Goal: Use online tool/utility: Utilize a website feature to perform a specific function

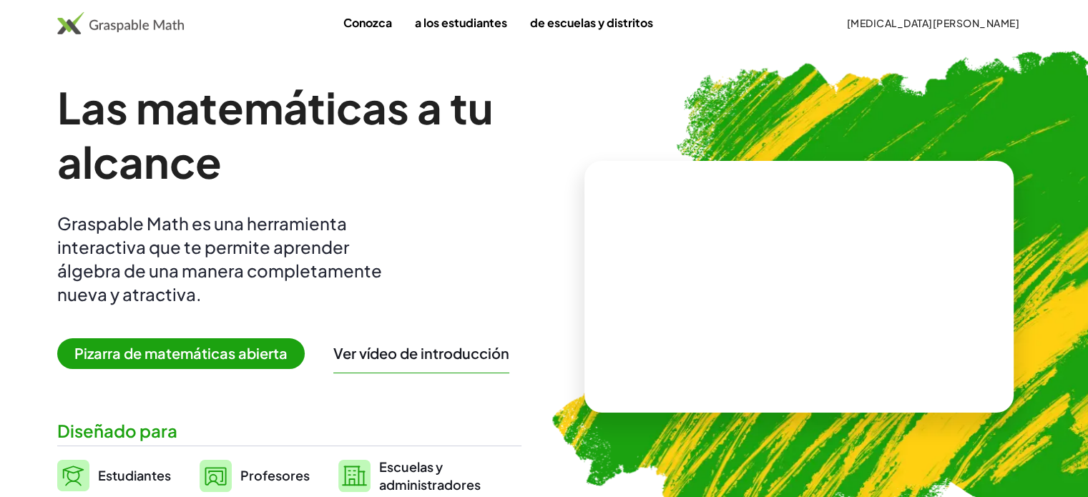
click at [375, 363] on div "Ver vídeo de introducción" at bounding box center [421, 356] width 176 height 33
click at [266, 348] on font "Pizarra de matemáticas abierta" at bounding box center [180, 353] width 213 height 18
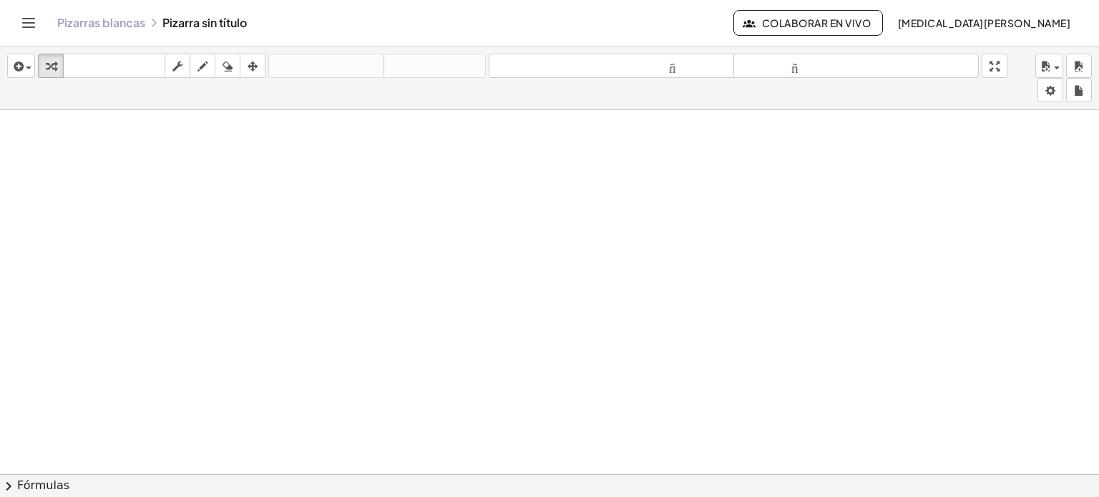
click at [24, 24] on icon "Cambiar navegación" at bounding box center [28, 22] width 17 height 17
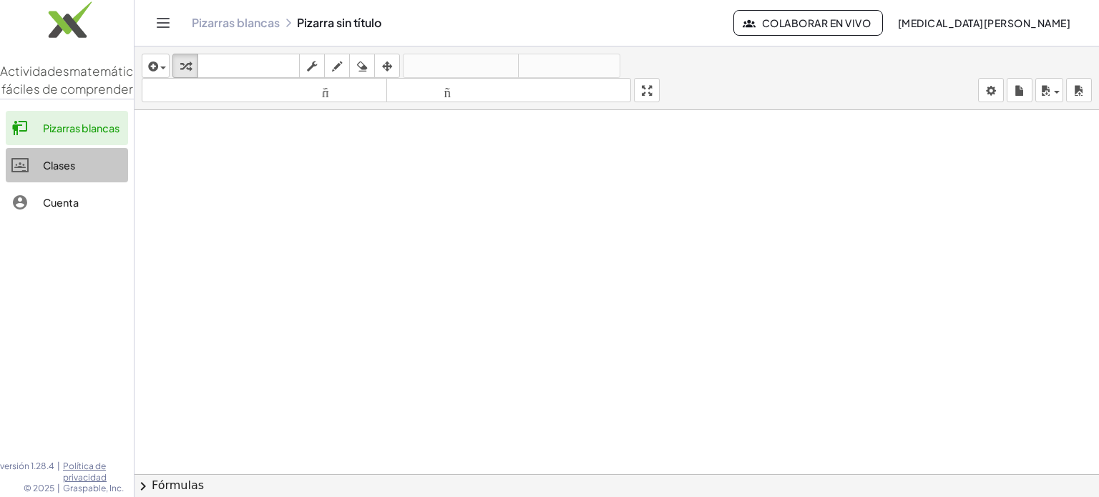
click at [51, 172] on font "Clases" at bounding box center [59, 165] width 32 height 13
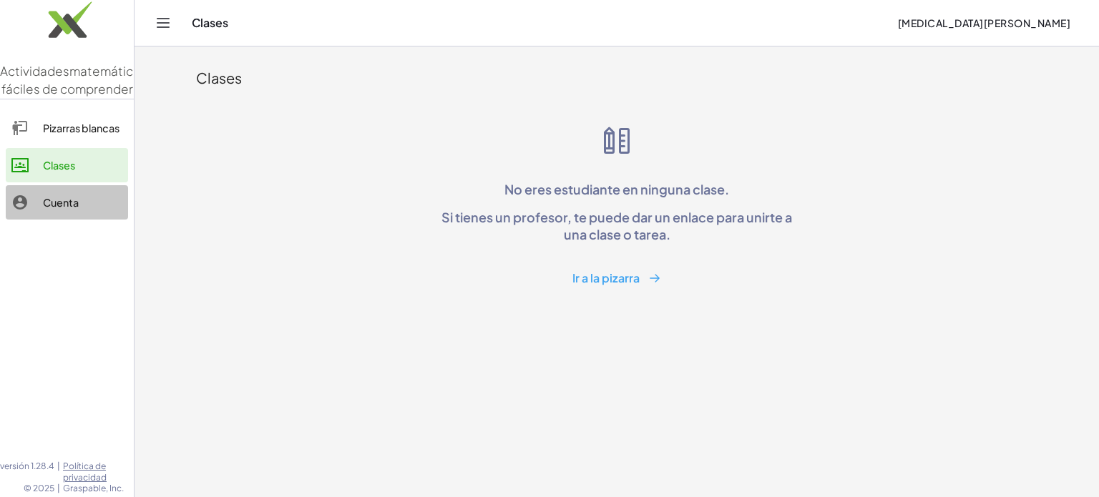
click at [40, 211] on div at bounding box center [26, 202] width 31 height 17
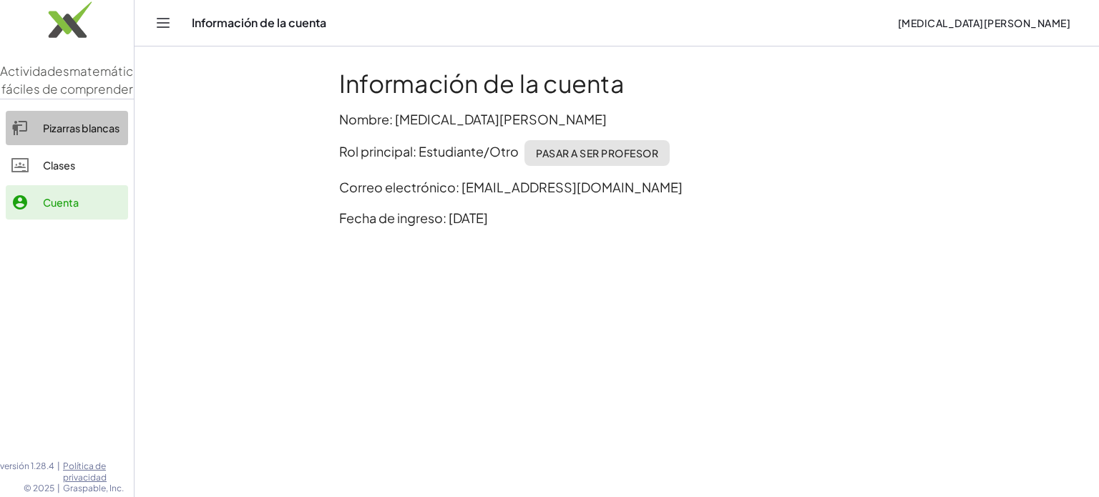
click at [54, 134] on font "Pizarras blancas" at bounding box center [81, 128] width 77 height 13
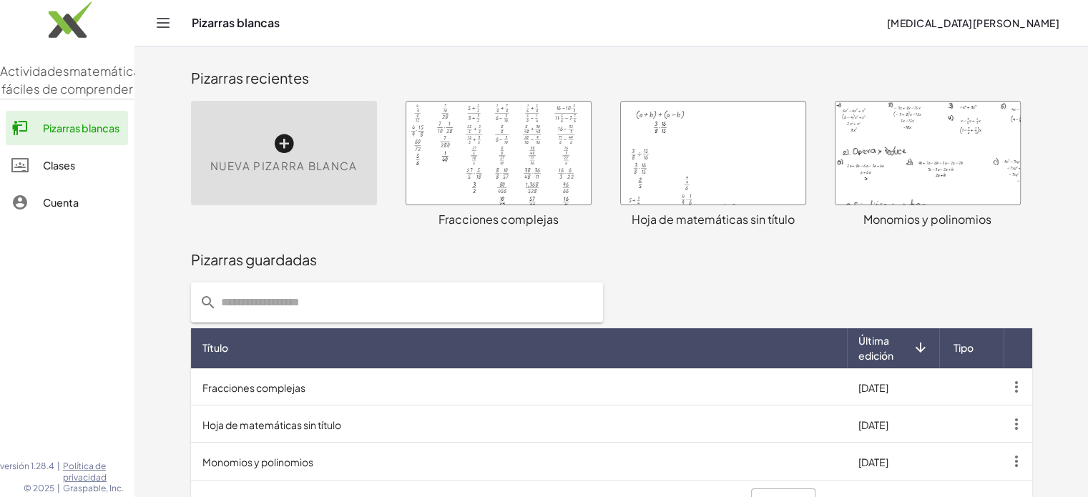
click at [365, 260] on div "Pizarras guardadas" at bounding box center [611, 260] width 841 height 20
click at [482, 162] on div at bounding box center [498, 153] width 185 height 103
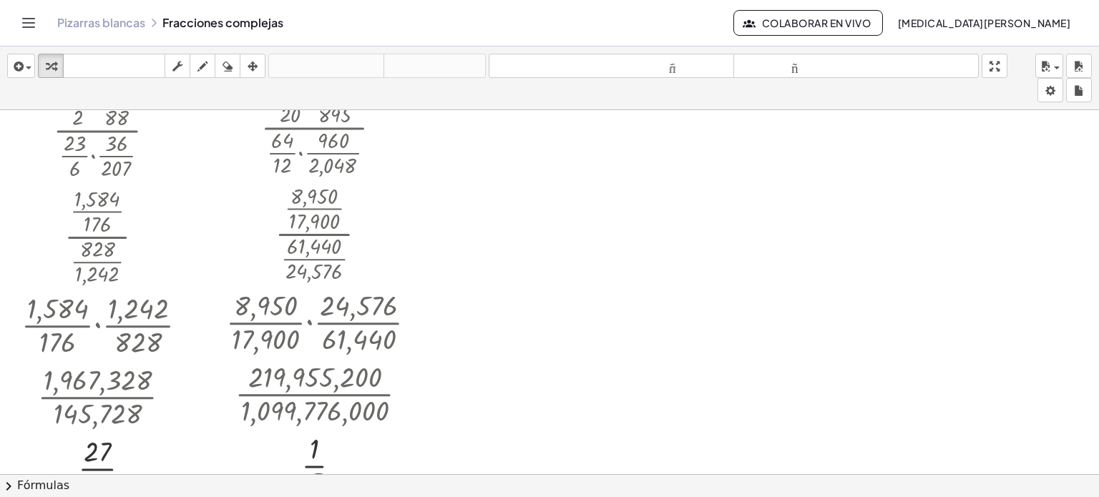
scroll to position [2882, 0]
click at [1045, 88] on body "Actividades matemáticas fáciles de comprender Pizarras blancas Clases Cuenta ve…" at bounding box center [549, 248] width 1099 height 497
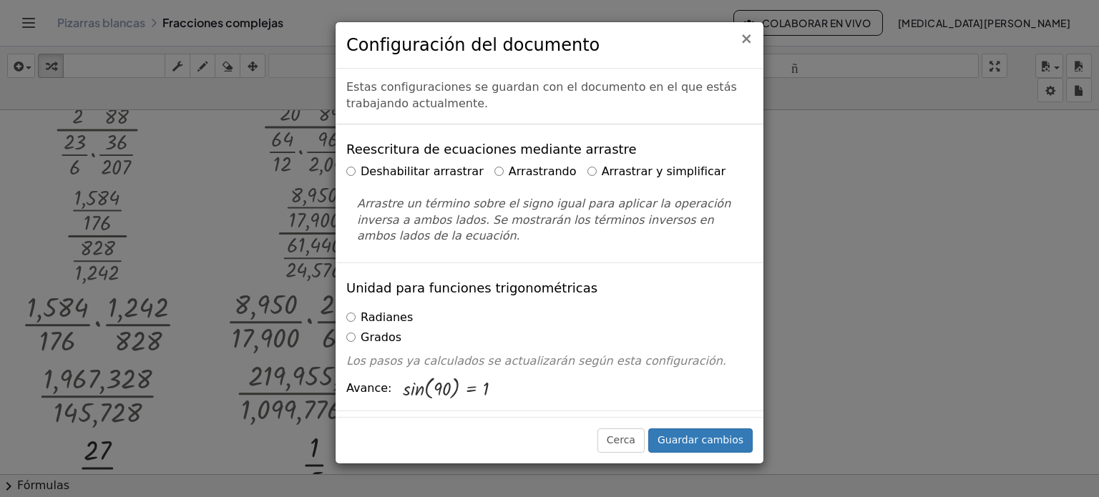
click at [747, 40] on font "×" at bounding box center [746, 38] width 13 height 17
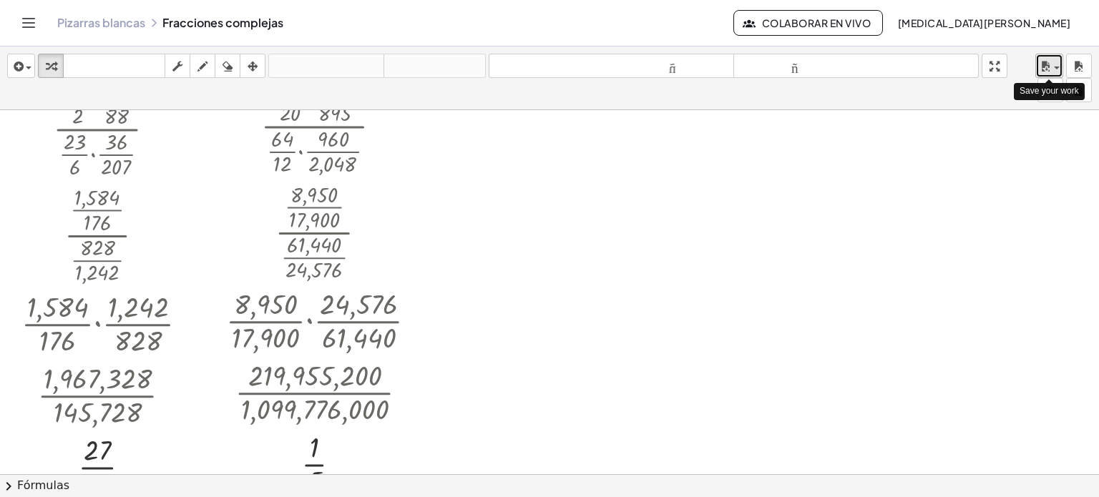
click at [1049, 69] on icon "button" at bounding box center [1045, 66] width 13 height 17
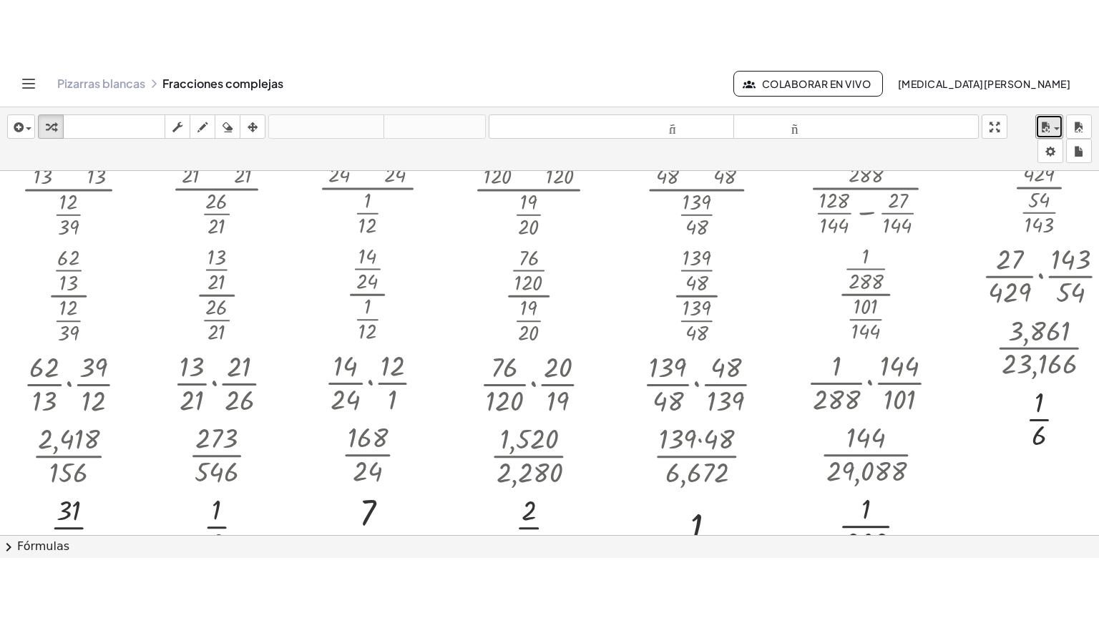
scroll to position [0, 0]
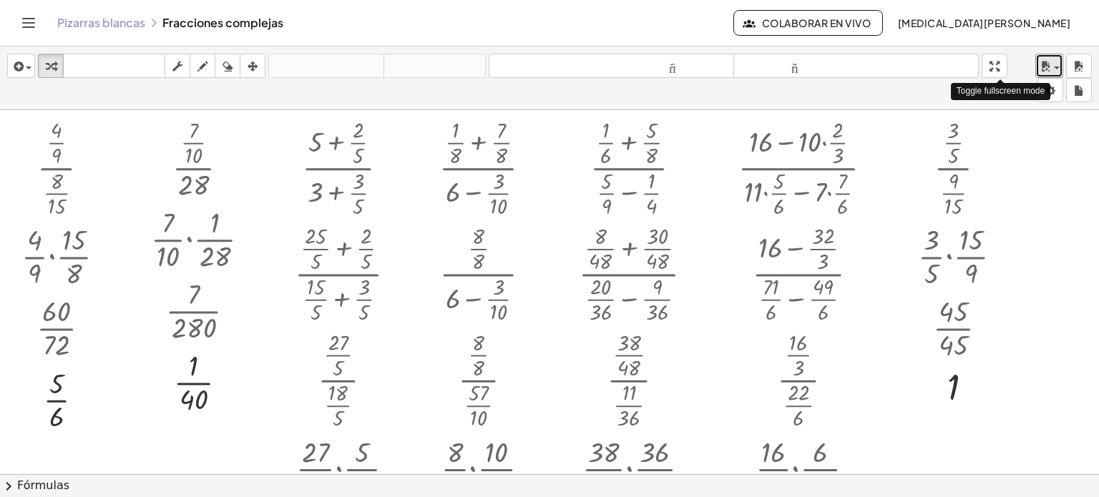
drag, startPoint x: 993, startPoint y: 60, endPoint x: 993, endPoint y: 147, distance: 86.5
click at [993, 147] on div "**********" at bounding box center [549, 271] width 1099 height 451
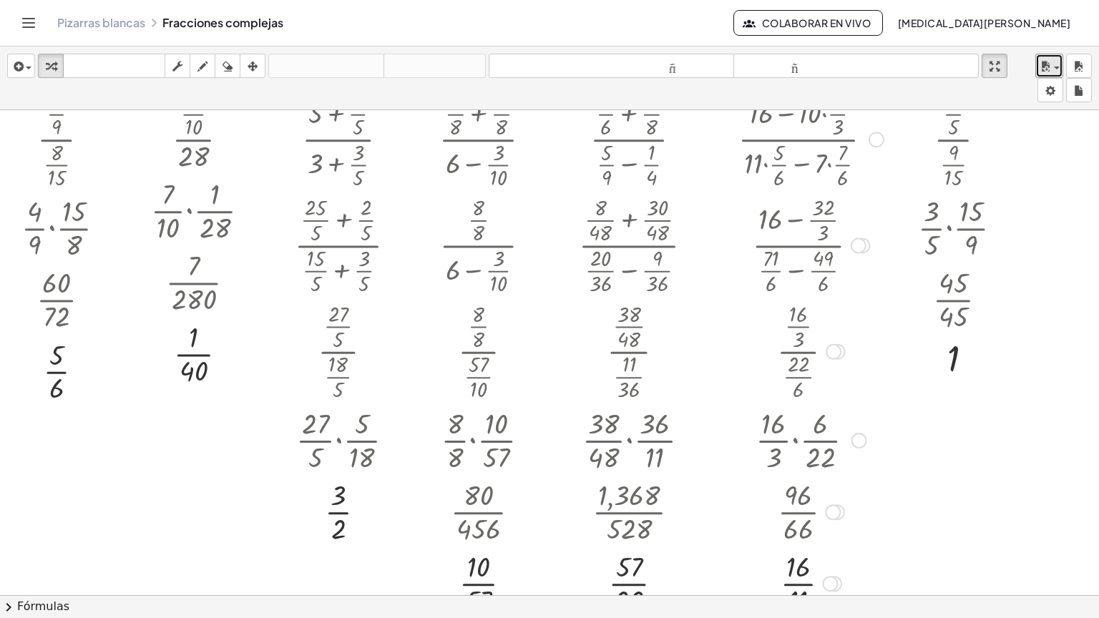
scroll to position [29, 0]
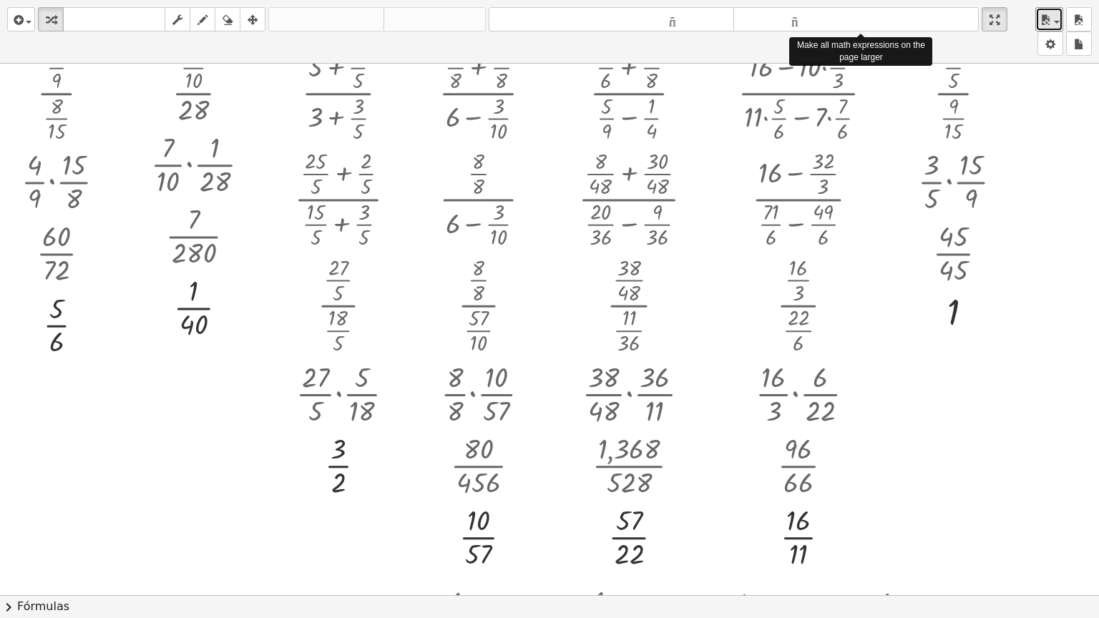
click at [687, 20] on font "tamaño_del_formato" at bounding box center [611, 20] width 238 height 14
click at [621, 190] on div at bounding box center [640, 197] width 139 height 106
click at [687, 287] on div at bounding box center [640, 304] width 139 height 106
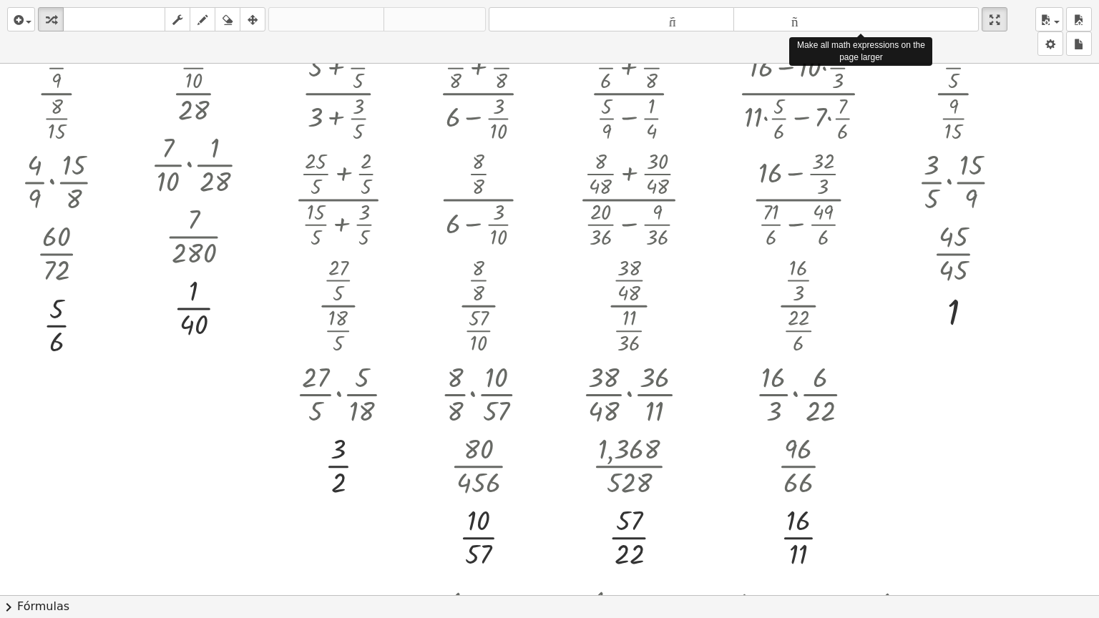
click at [740, 45] on div "**********" at bounding box center [549, 32] width 1099 height 64
click at [1003, 19] on div "button" at bounding box center [994, 19] width 19 height 17
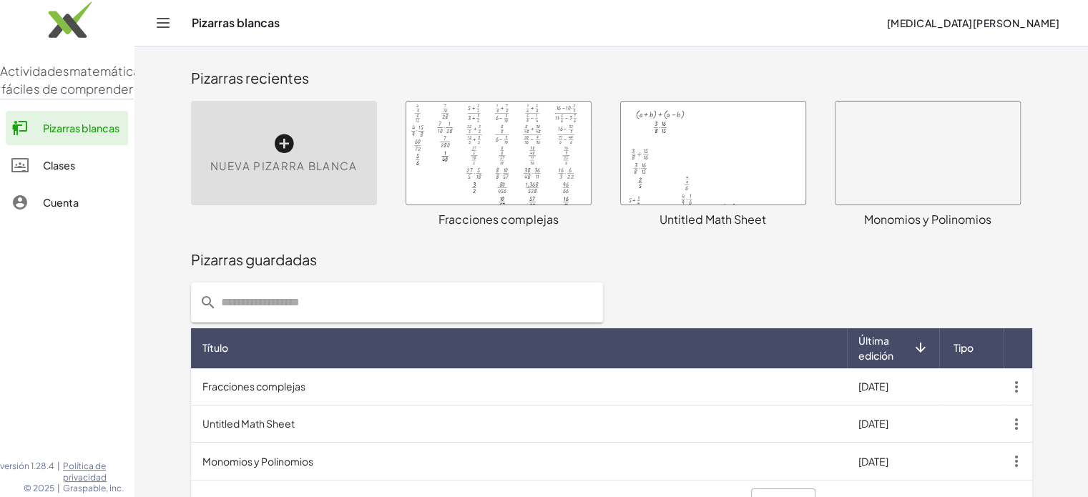
click at [519, 152] on div at bounding box center [498, 153] width 185 height 103
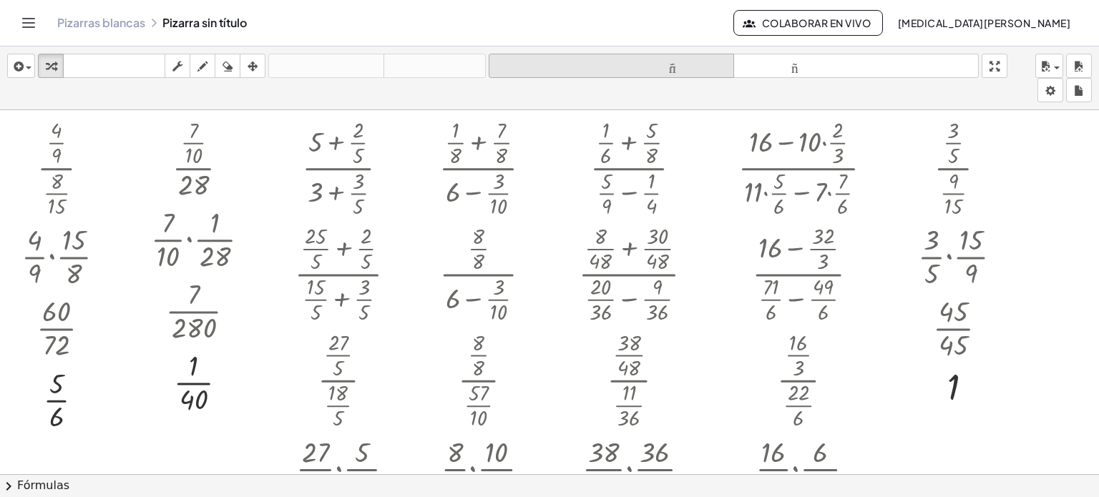
click at [657, 74] on button "tamaño_del_formato menor" at bounding box center [611, 66] width 245 height 24
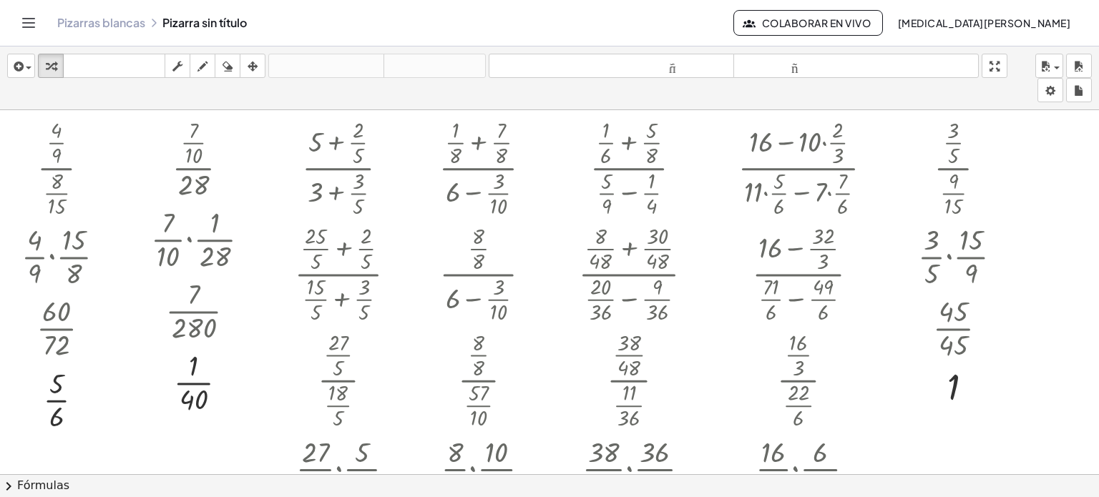
click at [999, 65] on icon "button" at bounding box center [994, 66] width 10 height 17
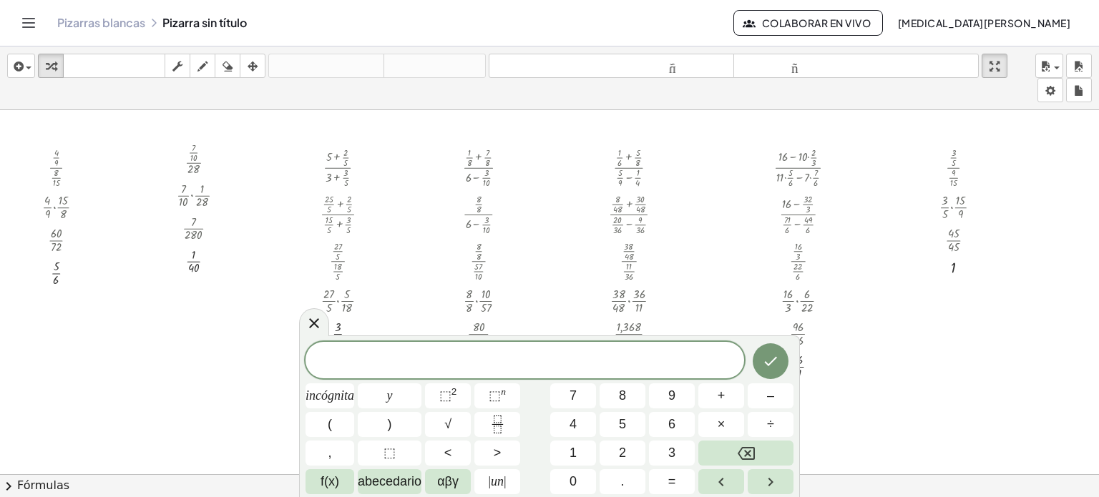
drag, startPoint x: 971, startPoint y: 438, endPoint x: 801, endPoint y: 269, distance: 239.7
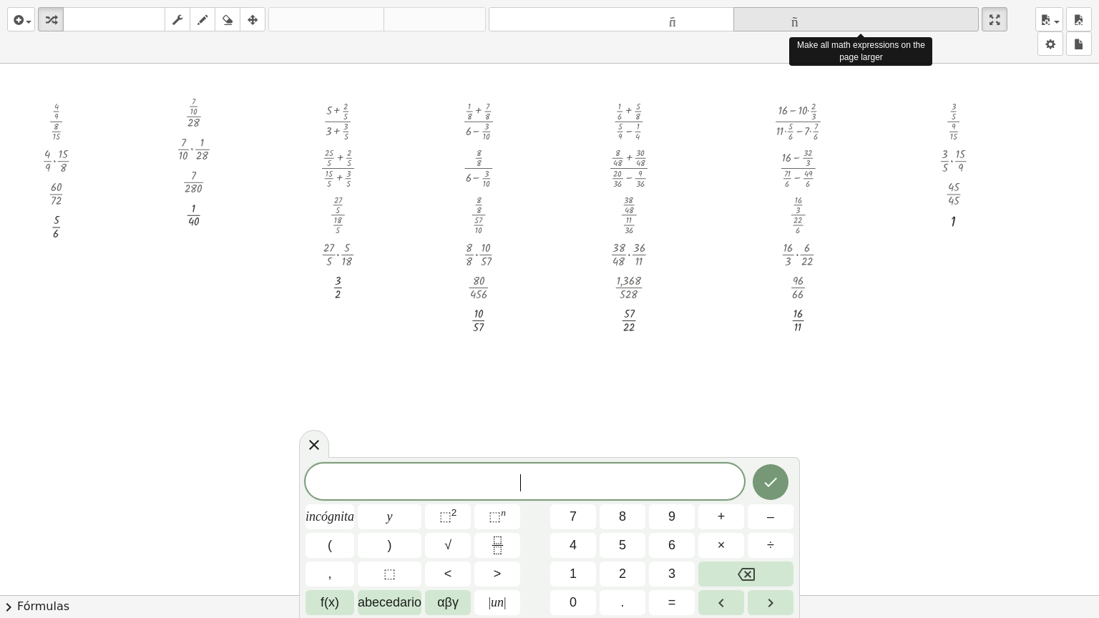
click at [778, 18] on font "tamaño_del_formato" at bounding box center [856, 20] width 238 height 14
click at [310, 443] on icon at bounding box center [313, 444] width 17 height 17
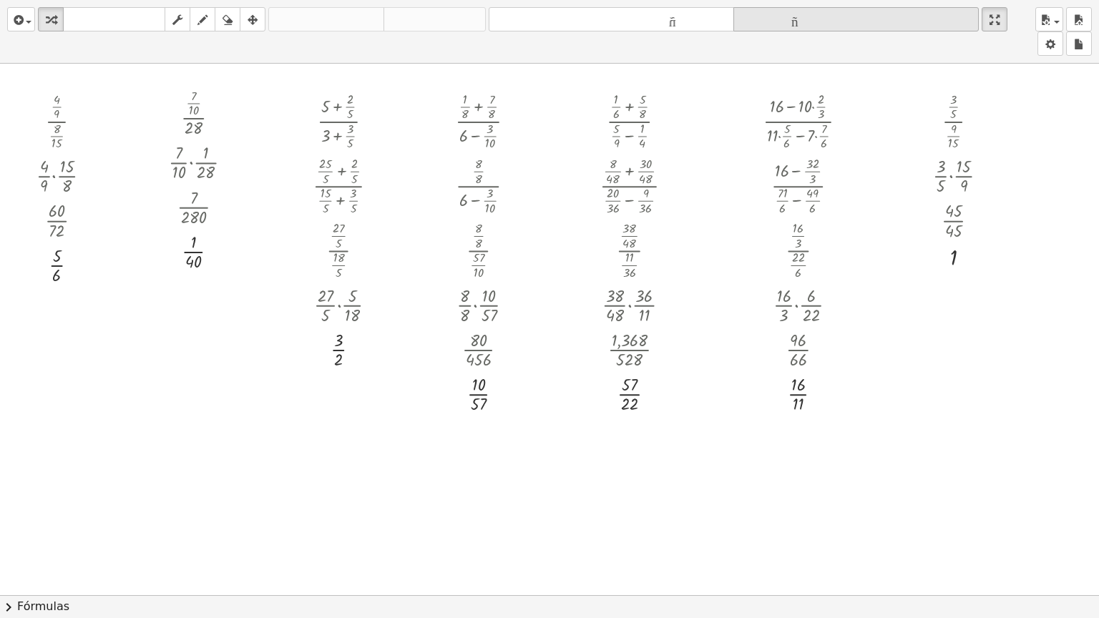
click at [784, 22] on font "tamaño_del_formato" at bounding box center [856, 20] width 238 height 14
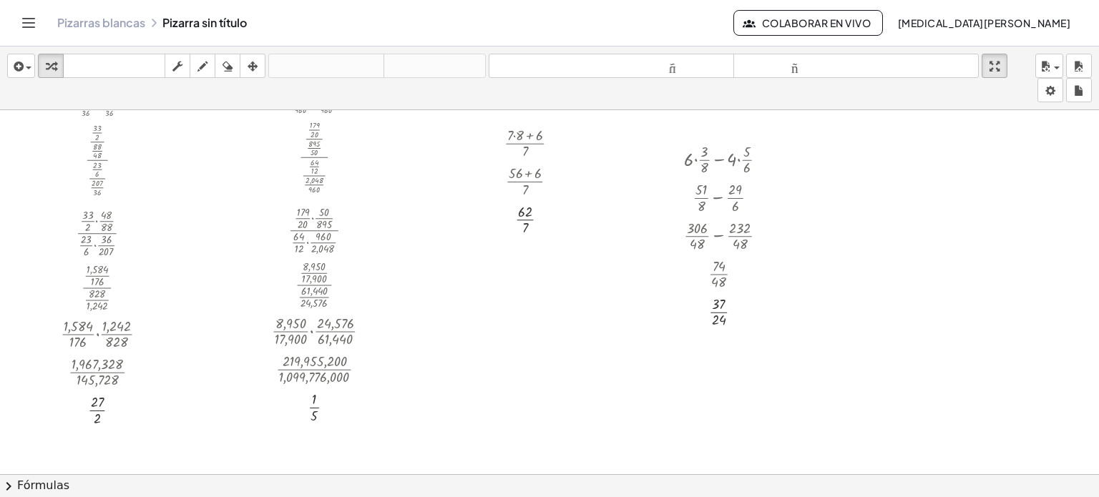
scroll to position [2475, 0]
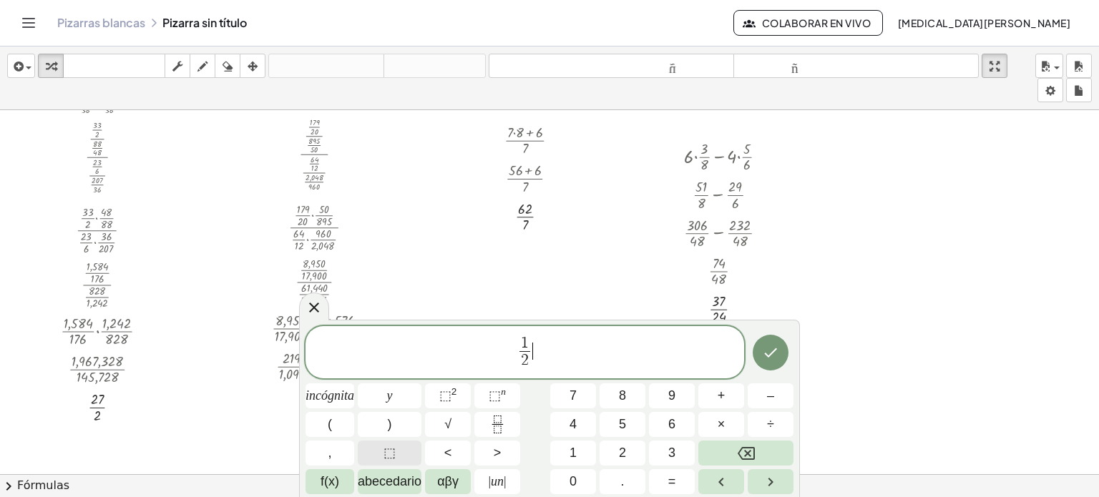
click at [392, 444] on button "⬚" at bounding box center [390, 453] width 64 height 25
click at [474, 428] on button "Fracción" at bounding box center [497, 424] width 46 height 25
click at [539, 348] on span "1 2 ​ ⬚ ​" at bounding box center [524, 354] width 438 height 38
click at [499, 418] on icon "Fracción" at bounding box center [498, 425] width 18 height 18
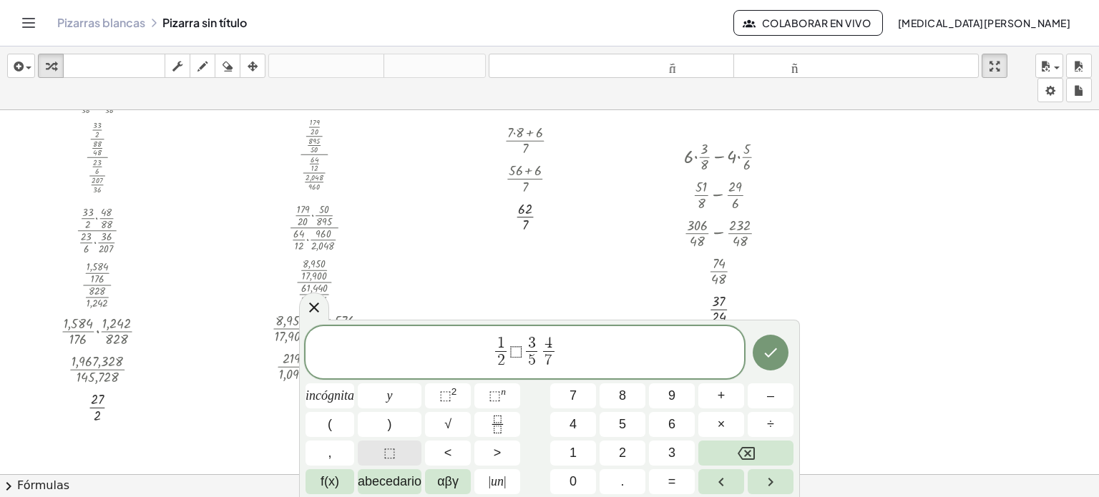
click at [372, 450] on button "⬚" at bounding box center [390, 453] width 64 height 25
click at [775, 349] on icon "Hecho" at bounding box center [770, 352] width 13 height 9
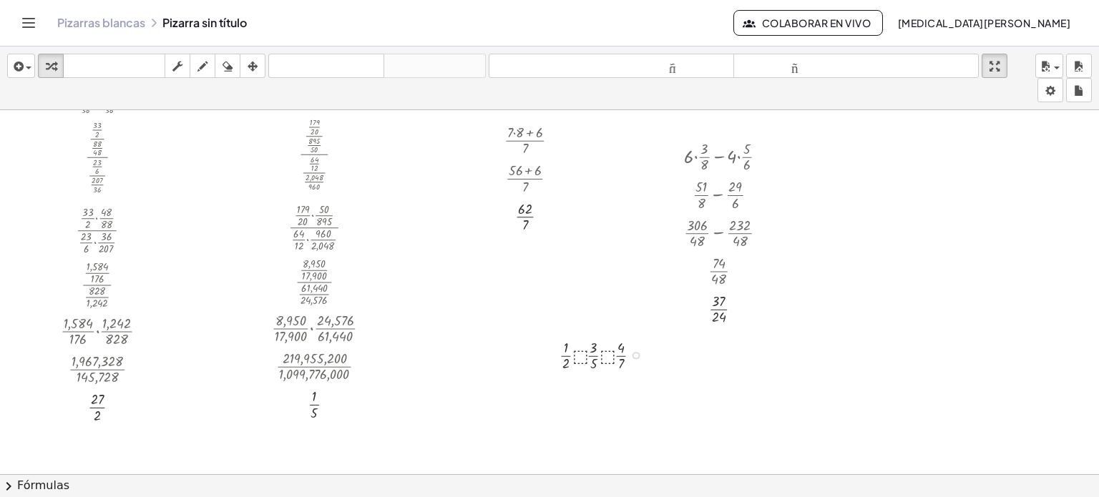
click at [619, 348] on div at bounding box center [605, 354] width 107 height 38
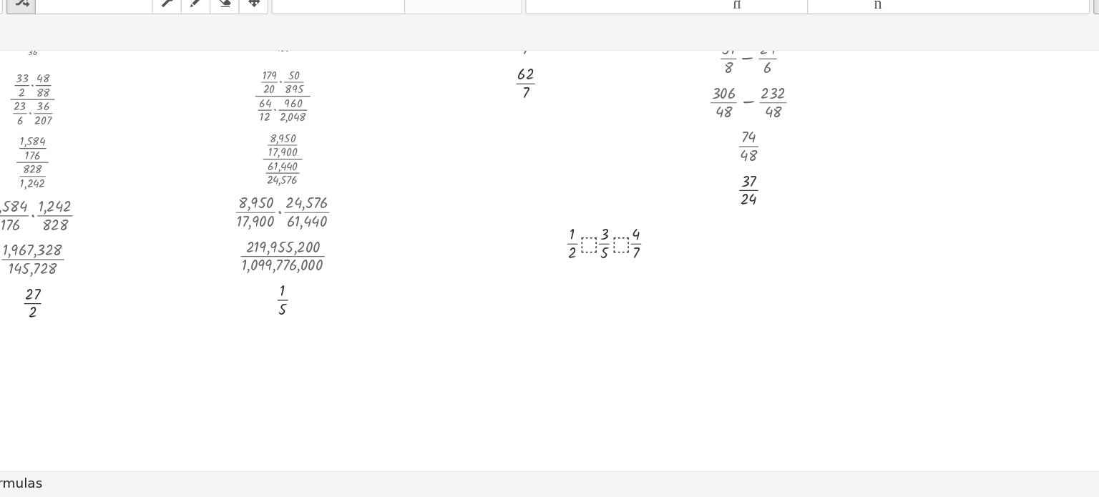
scroll to position [0, 0]
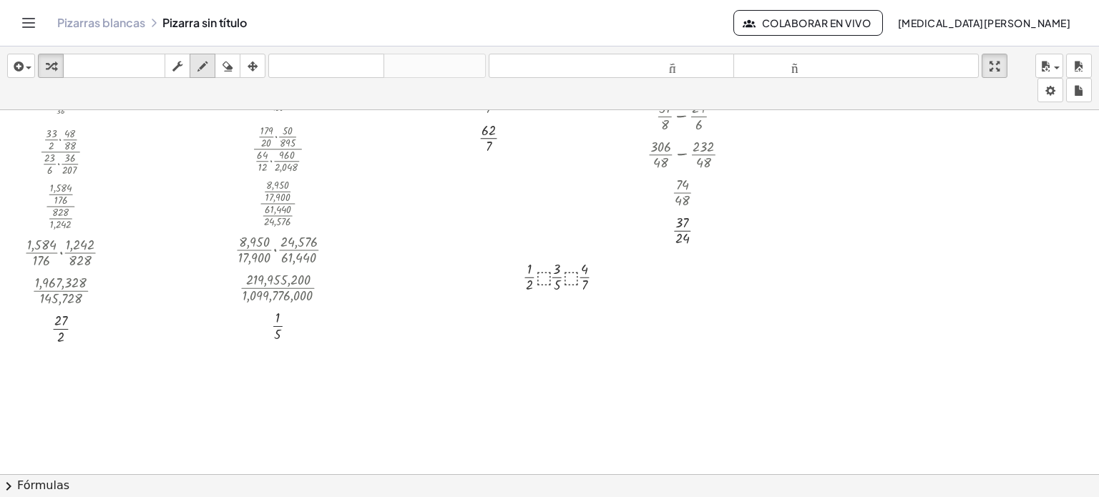
click at [192, 59] on button "dibujar" at bounding box center [203, 66] width 26 height 24
click at [202, 65] on icon "button" at bounding box center [202, 66] width 10 height 17
drag, startPoint x: 605, startPoint y: 285, endPoint x: 614, endPoint y: 292, distance: 11.3
drag, startPoint x: 629, startPoint y: 276, endPoint x: 625, endPoint y: 285, distance: 9.6
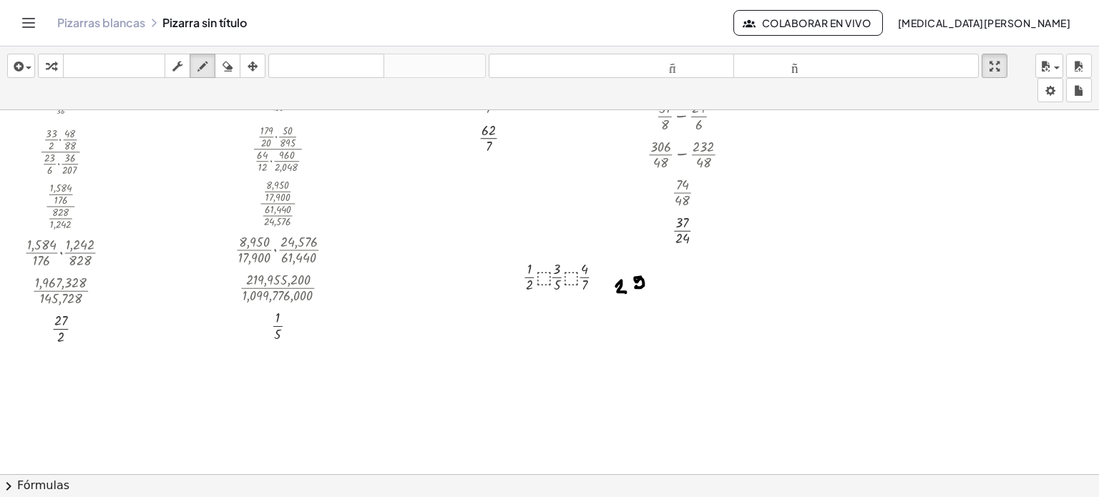
drag, startPoint x: 638, startPoint y: 274, endPoint x: 639, endPoint y: 291, distance: 17.2
drag, startPoint x: 655, startPoint y: 268, endPoint x: 637, endPoint y: 353, distance: 86.4
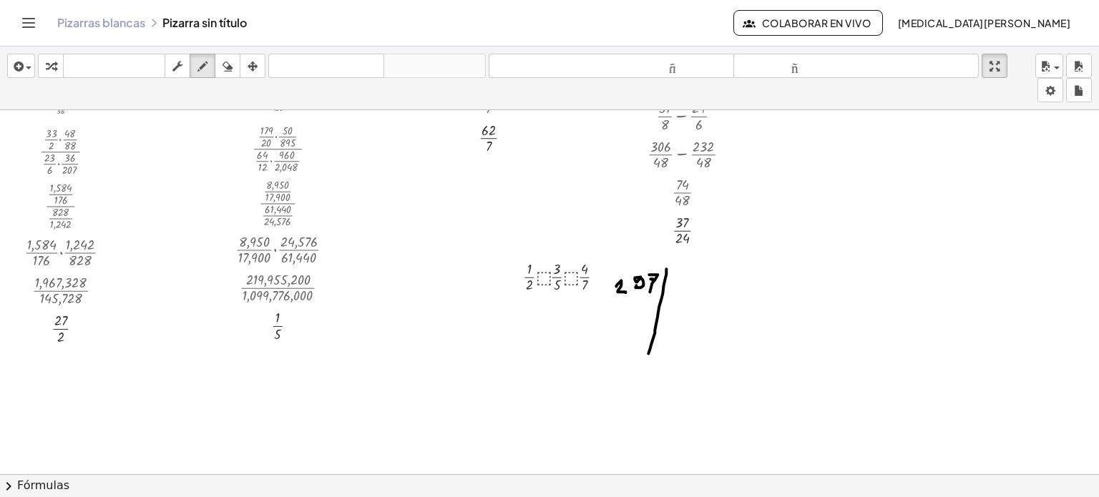
drag, startPoint x: 603, startPoint y: 300, endPoint x: 696, endPoint y: 310, distance: 93.5
click at [293, 65] on font "deshacer" at bounding box center [326, 66] width 109 height 14
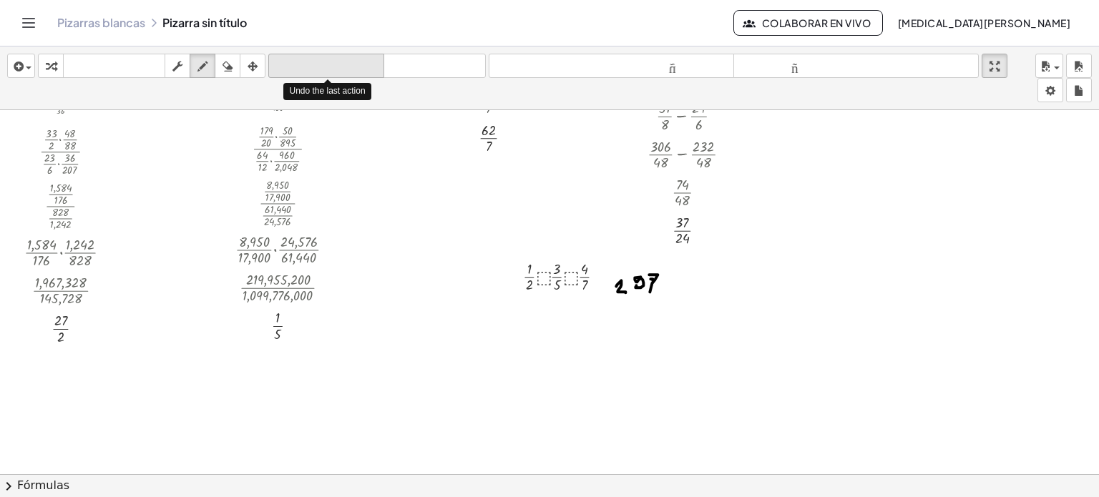
click at [293, 65] on font "deshacer" at bounding box center [326, 66] width 109 height 14
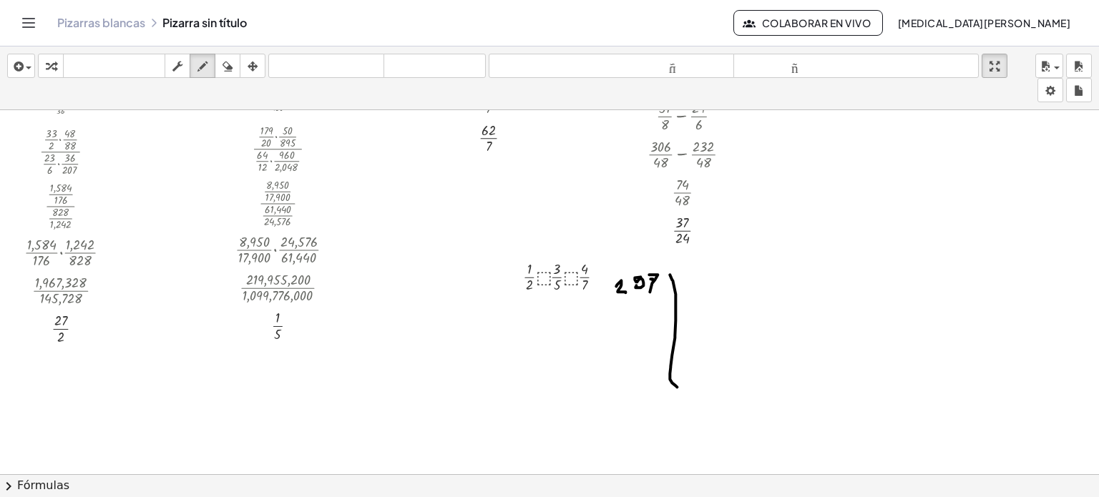
drag, startPoint x: 659, startPoint y: 274, endPoint x: 666, endPoint y: 386, distance: 112.5
drag, startPoint x: 624, startPoint y: 300, endPoint x: 718, endPoint y: 297, distance: 94.5
click at [362, 59] on font "deshacer" at bounding box center [326, 66] width 109 height 14
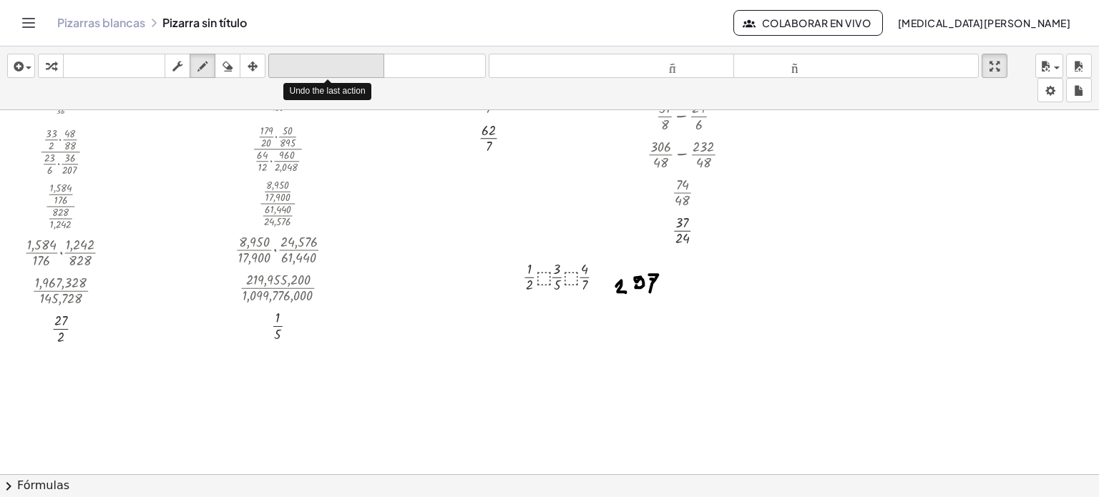
click at [362, 59] on font "deshacer" at bounding box center [326, 66] width 109 height 14
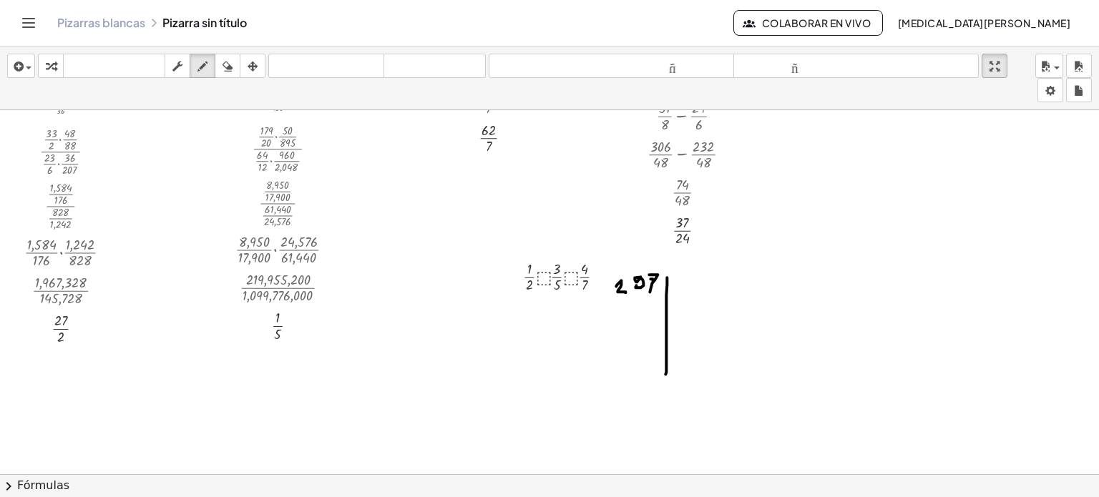
drag, startPoint x: 656, startPoint y: 277, endPoint x: 654, endPoint y: 373, distance: 96.6
drag, startPoint x: 607, startPoint y: 298, endPoint x: 714, endPoint y: 291, distance: 107.5
drag, startPoint x: 669, startPoint y: 277, endPoint x: 680, endPoint y: 283, distance: 12.5
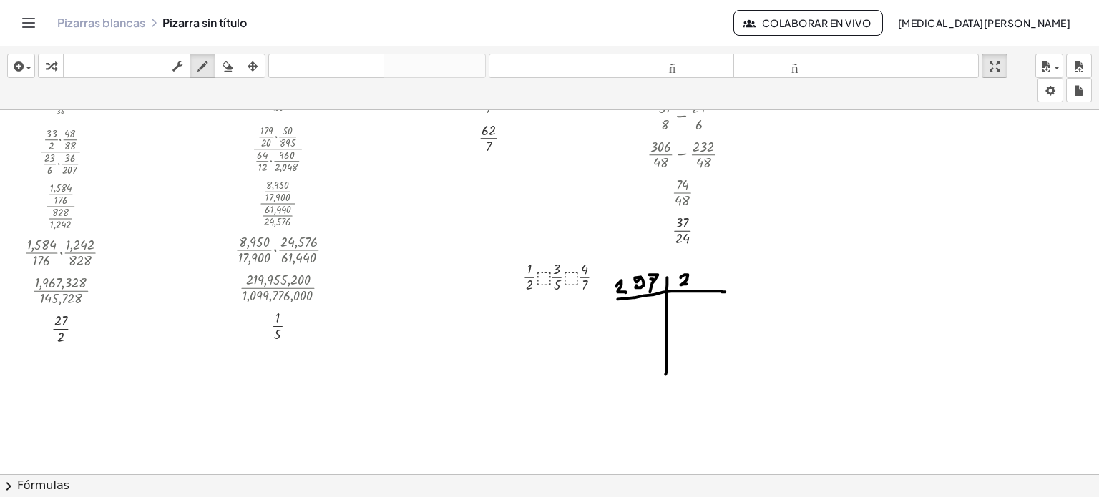
drag, startPoint x: 612, startPoint y: 310, endPoint x: 614, endPoint y: 330, distance: 20.9
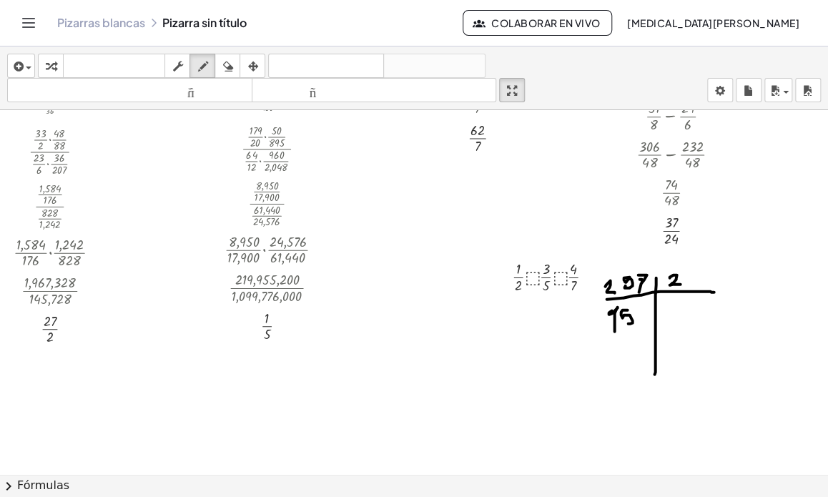
drag, startPoint x: 627, startPoint y: 309, endPoint x: 628, endPoint y: 322, distance: 12.9
drag, startPoint x: 636, startPoint y: 306, endPoint x: 641, endPoint y: 323, distance: 17.9
drag, startPoint x: 638, startPoint y: 315, endPoint x: 649, endPoint y: 314, distance: 10.8
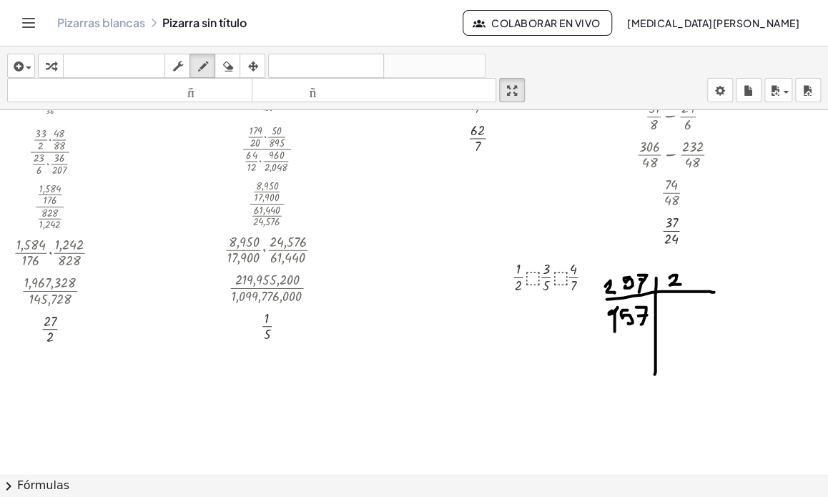
drag, startPoint x: 679, startPoint y: 300, endPoint x: 664, endPoint y: 320, distance: 25.6
drag, startPoint x: 622, startPoint y: 338, endPoint x: 627, endPoint y: 350, distance: 12.8
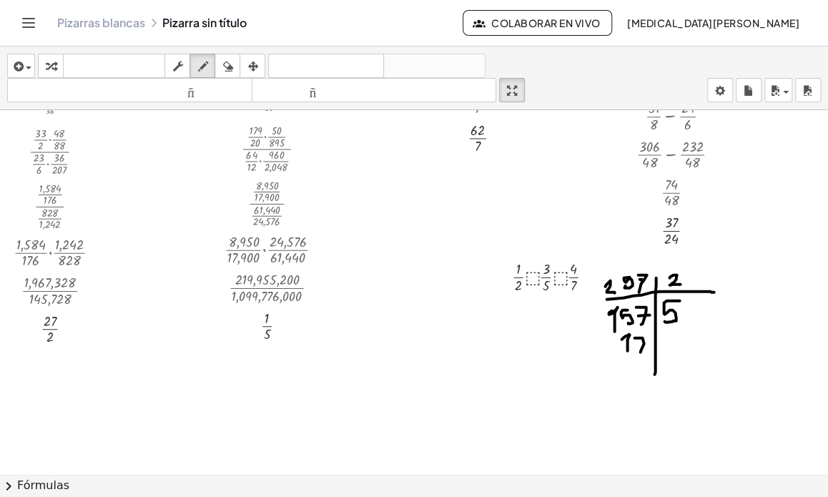
drag, startPoint x: 634, startPoint y: 337, endPoint x: 640, endPoint y: 351, distance: 15.4
drag, startPoint x: 667, startPoint y: 330, endPoint x: 670, endPoint y: 348, distance: 18.2
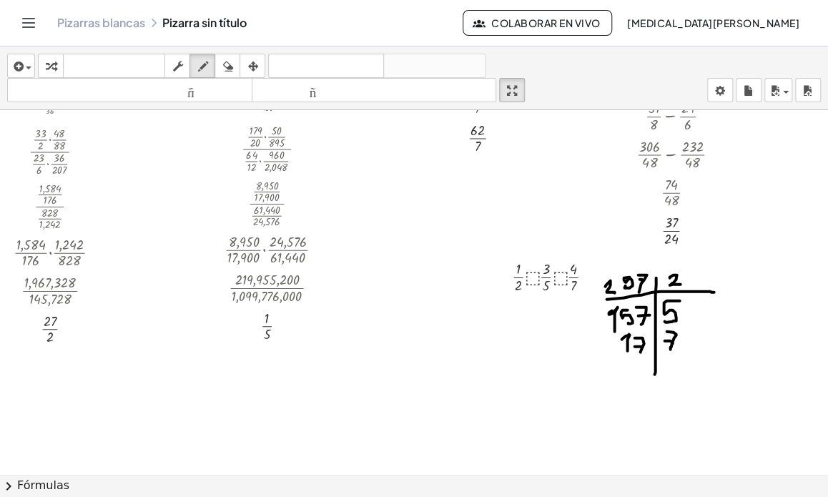
drag, startPoint x: 664, startPoint y: 340, endPoint x: 672, endPoint y: 343, distance: 8.4
drag, startPoint x: 635, startPoint y: 362, endPoint x: 639, endPoint y: 371, distance: 10.0
click at [54, 63] on icon "button" at bounding box center [51, 66] width 10 height 17
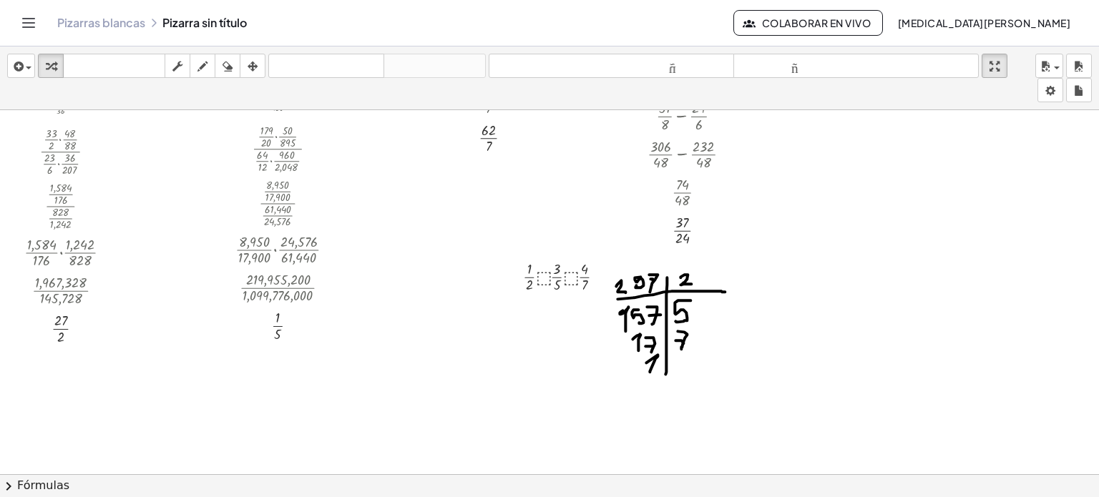
click at [777, 313] on div at bounding box center [807, 313] width 74 height 27
click at [785, 341] on div at bounding box center [807, 341] width 74 height 27
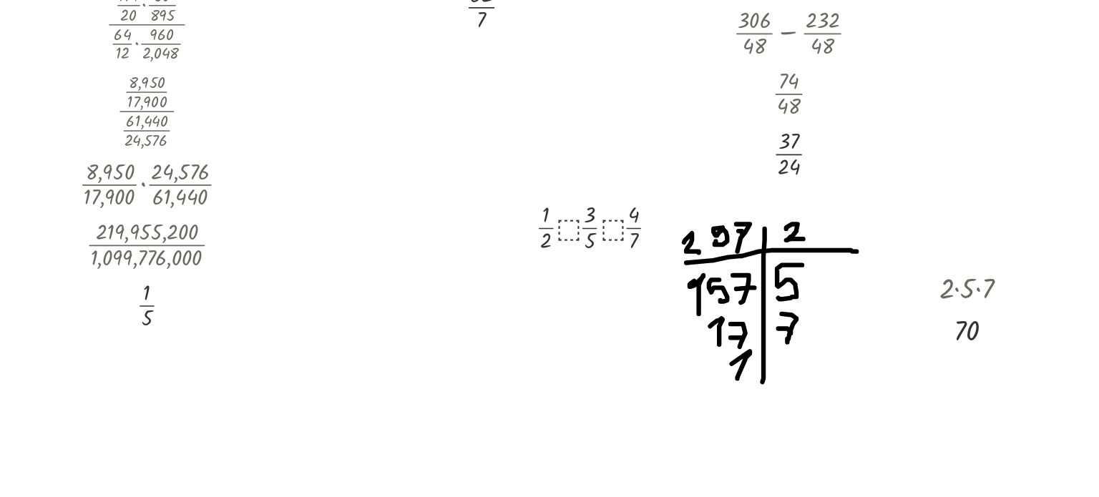
scroll to position [2607, 47]
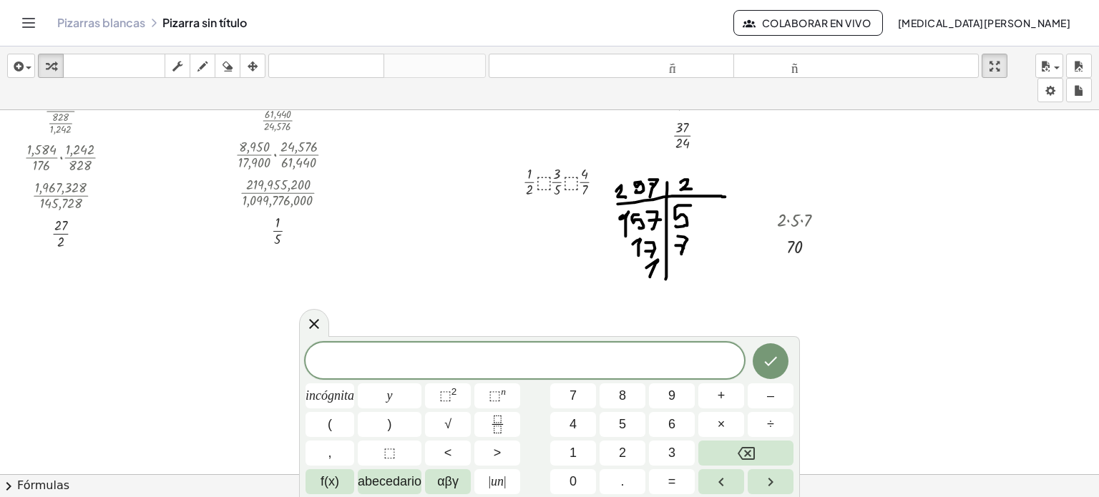
scroll to position [2644, 47]
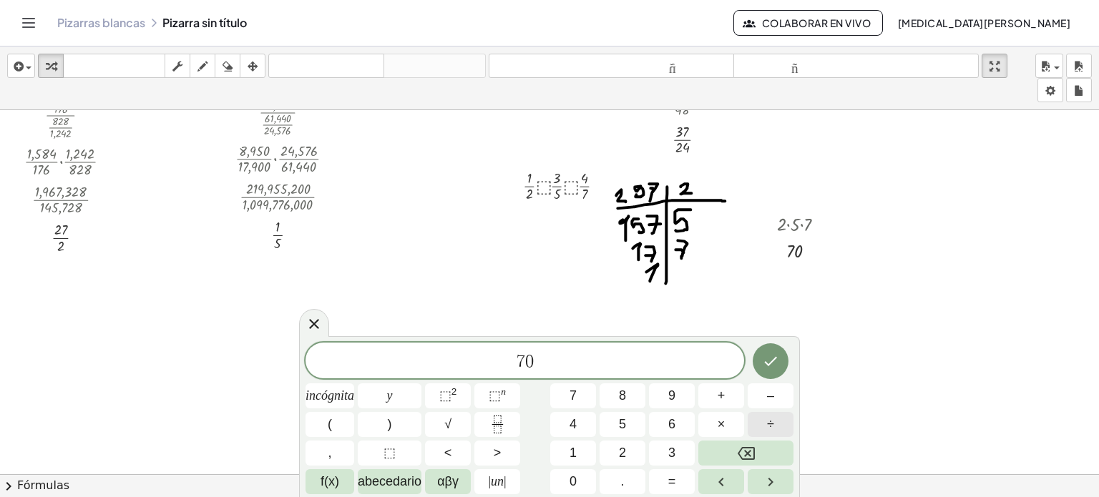
click at [771, 432] on span "÷" at bounding box center [770, 424] width 7 height 19
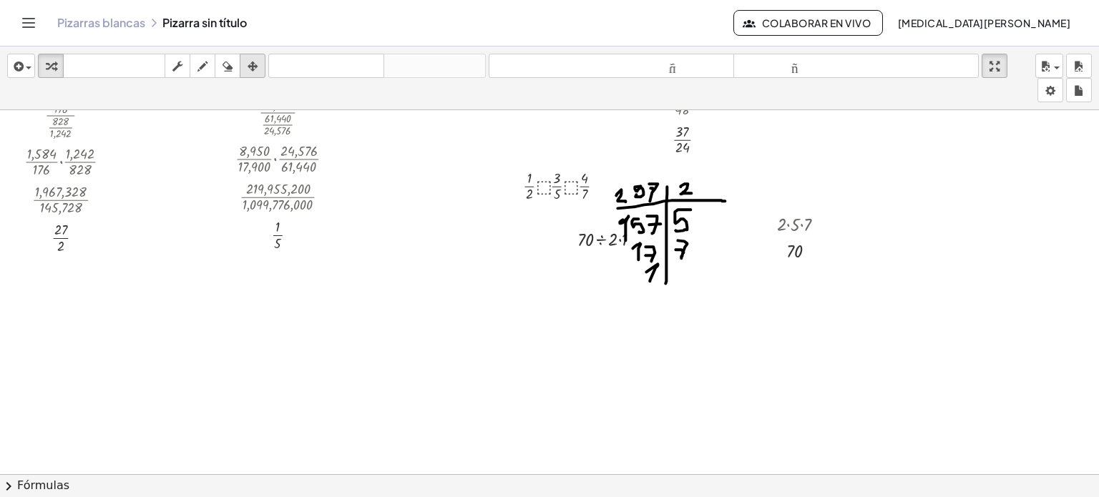
click at [252, 58] on icon "button" at bounding box center [252, 66] width 10 height 17
drag, startPoint x: 561, startPoint y: 242, endPoint x: 518, endPoint y: 243, distance: 43.6
click at [518, 243] on div at bounding box center [558, 239] width 90 height 34
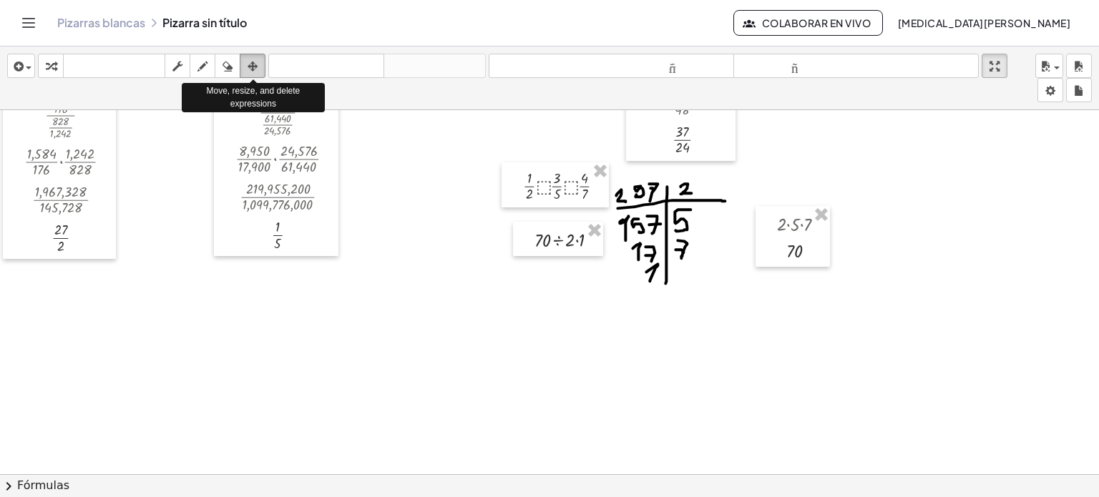
click at [249, 60] on icon "button" at bounding box center [252, 66] width 10 height 17
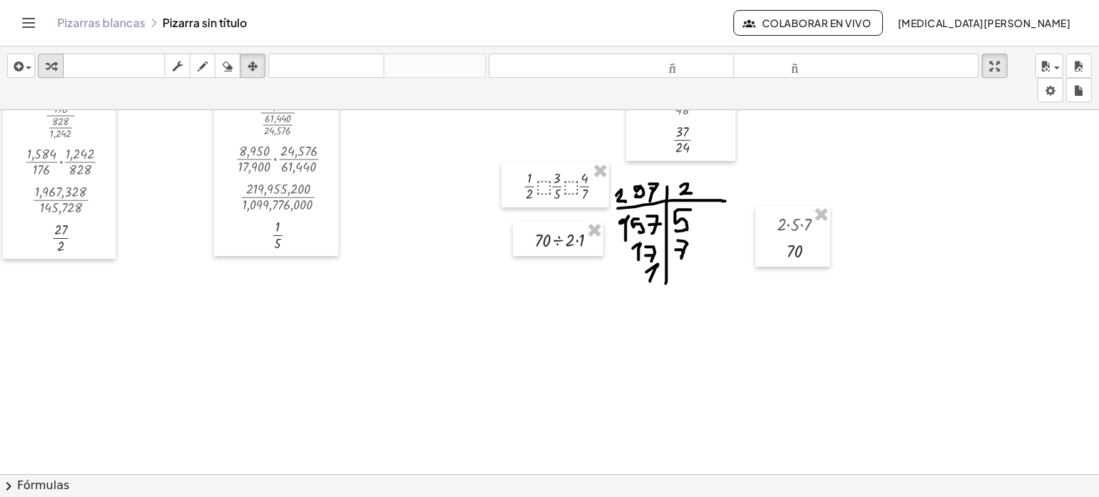
click at [56, 62] on div "button" at bounding box center [50, 65] width 19 height 17
click at [546, 238] on div at bounding box center [572, 238] width 90 height 27
click at [556, 266] on div at bounding box center [572, 265] width 90 height 27
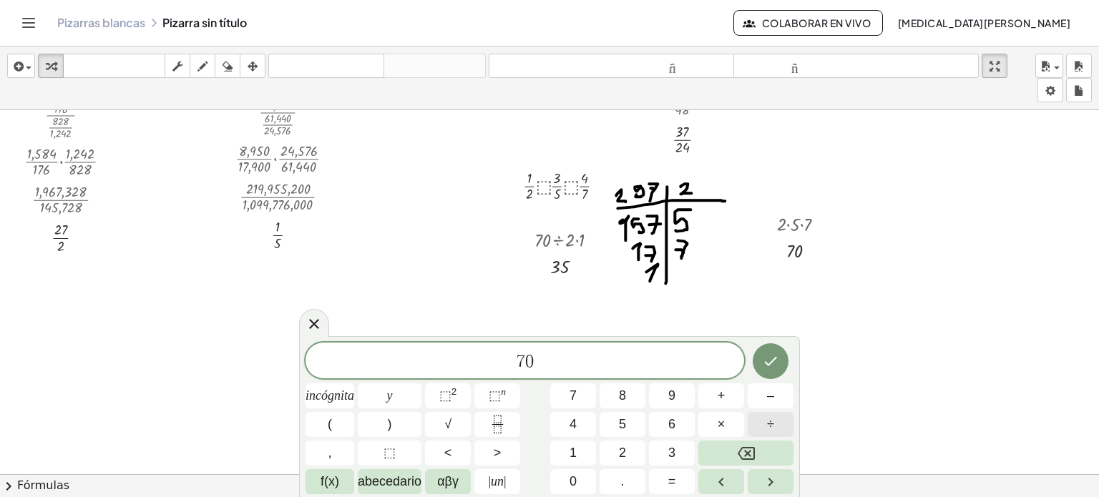
click at [765, 429] on button "÷" at bounding box center [770, 424] width 46 height 25
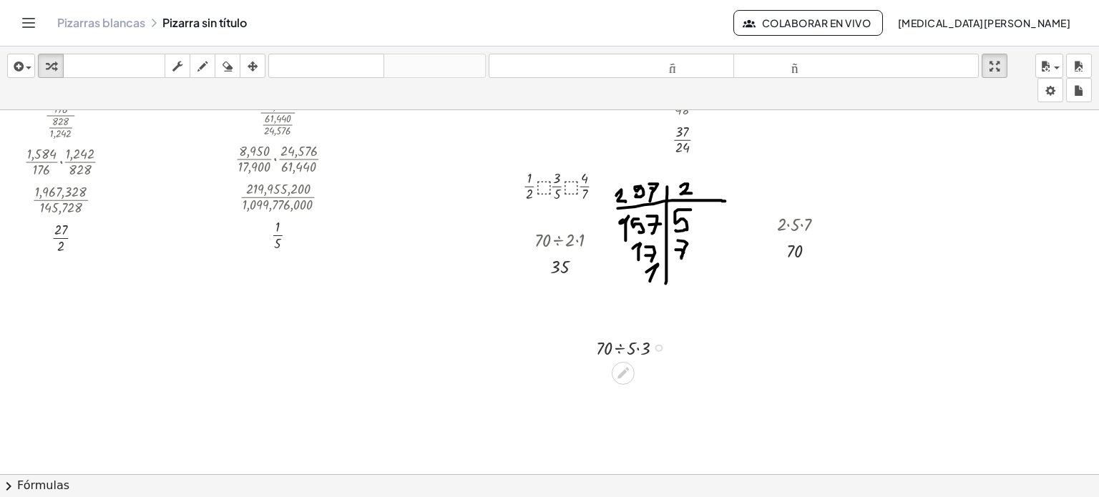
click at [607, 345] on div at bounding box center [636, 346] width 94 height 27
click at [615, 374] on div at bounding box center [636, 373] width 94 height 27
click at [0, 0] on div at bounding box center [0, 0] width 0 height 0
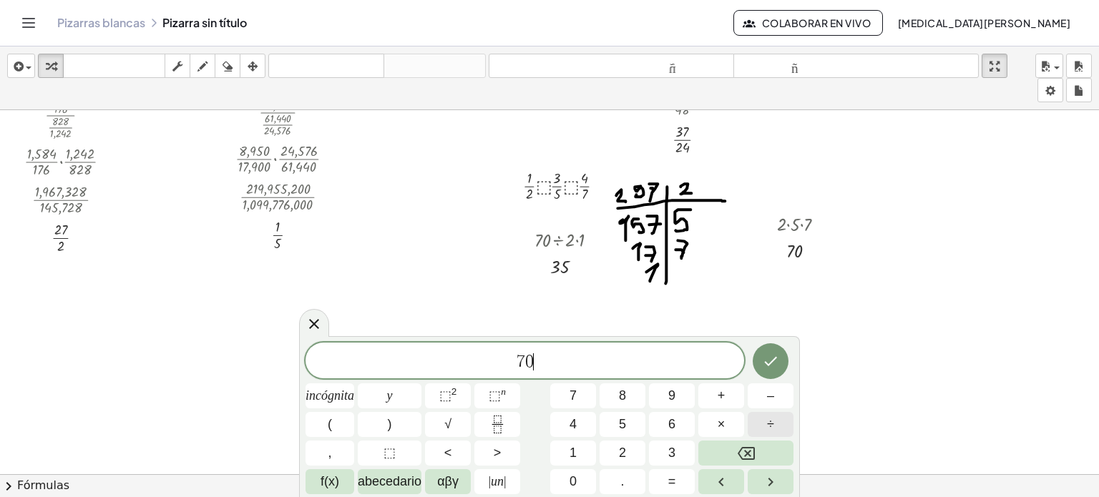
click at [762, 426] on button "÷" at bounding box center [770, 424] width 46 height 25
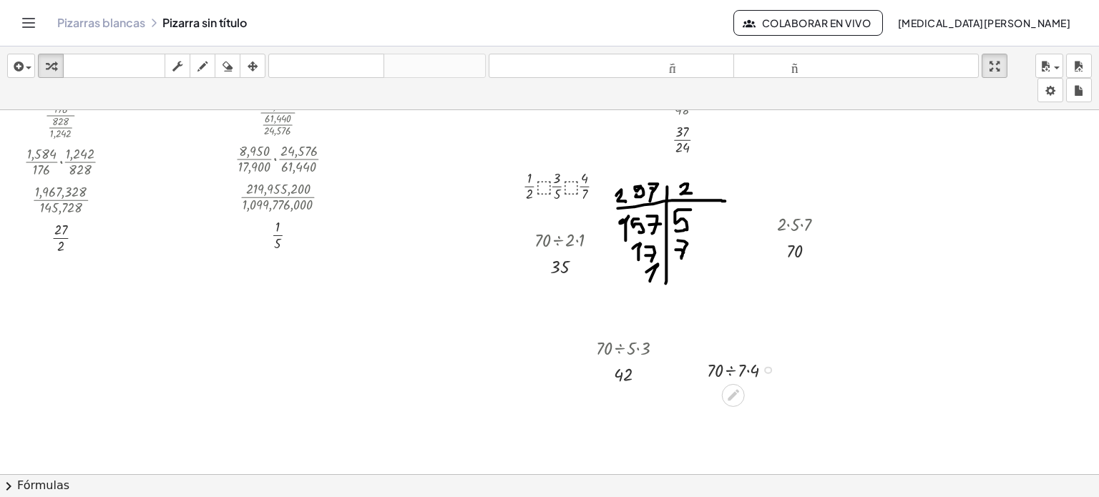
click at [720, 368] on div at bounding box center [745, 368] width 92 height 27
click at [726, 397] on div at bounding box center [745, 396] width 92 height 27
click at [252, 71] on icon "button" at bounding box center [252, 66] width 10 height 17
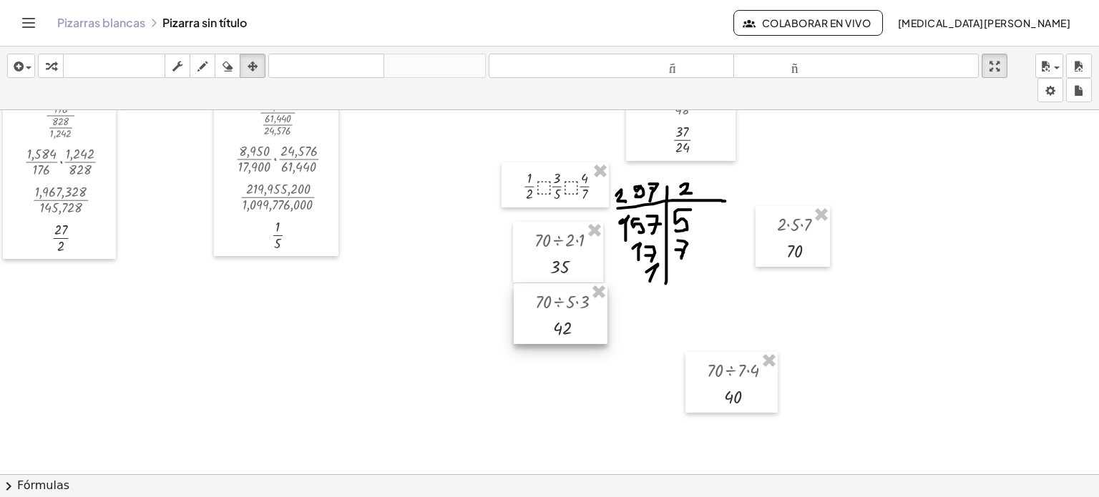
drag, startPoint x: 559, startPoint y: 297, endPoint x: 540, endPoint y: 294, distance: 18.8
click at [540, 294] on div at bounding box center [561, 313] width 94 height 61
drag, startPoint x: 685, startPoint y: 396, endPoint x: 514, endPoint y: 381, distance: 172.4
click at [514, 381] on div at bounding box center [560, 366] width 92 height 61
click at [53, 69] on icon "button" at bounding box center [51, 66] width 10 height 17
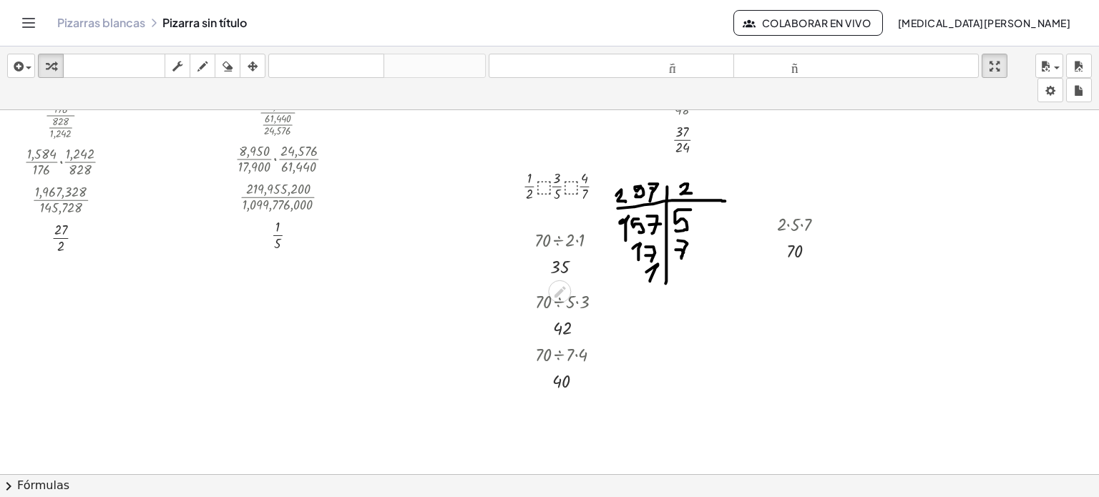
scroll to position [2643, 47]
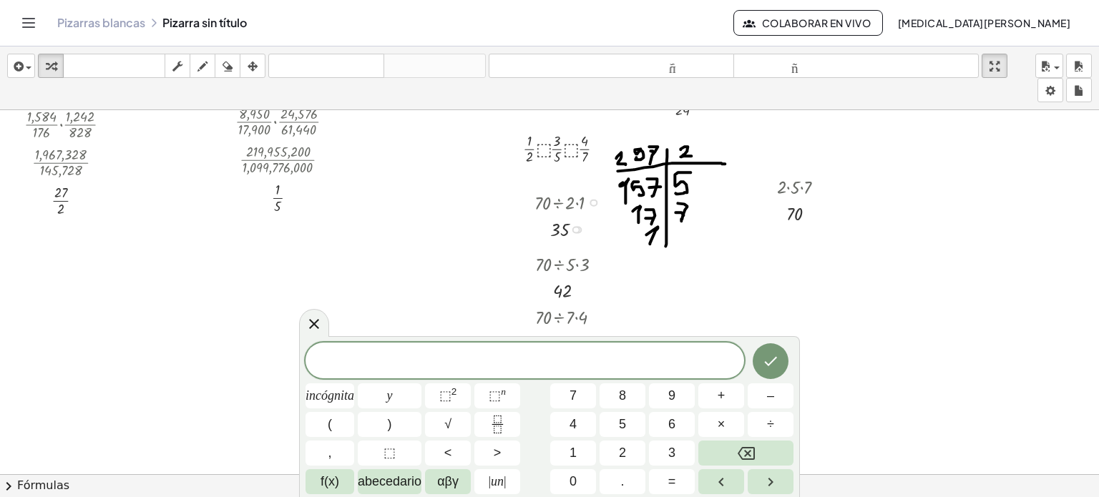
scroll to position [2681, 47]
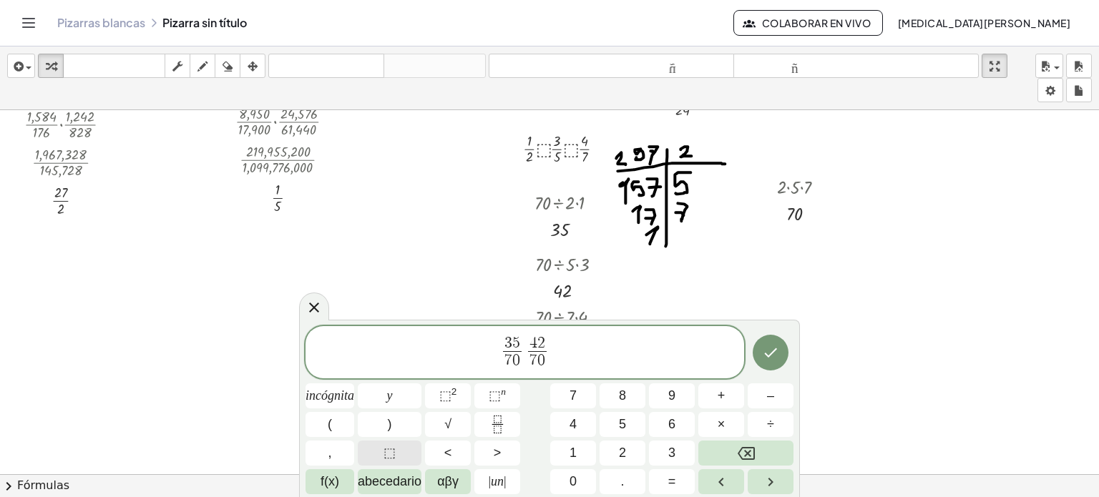
click at [391, 446] on button "⬚" at bounding box center [390, 453] width 64 height 25
click at [564, 350] on span "3 5 7 0 ​ ⬚ 4 2 7 0 ​ ​" at bounding box center [524, 354] width 438 height 38
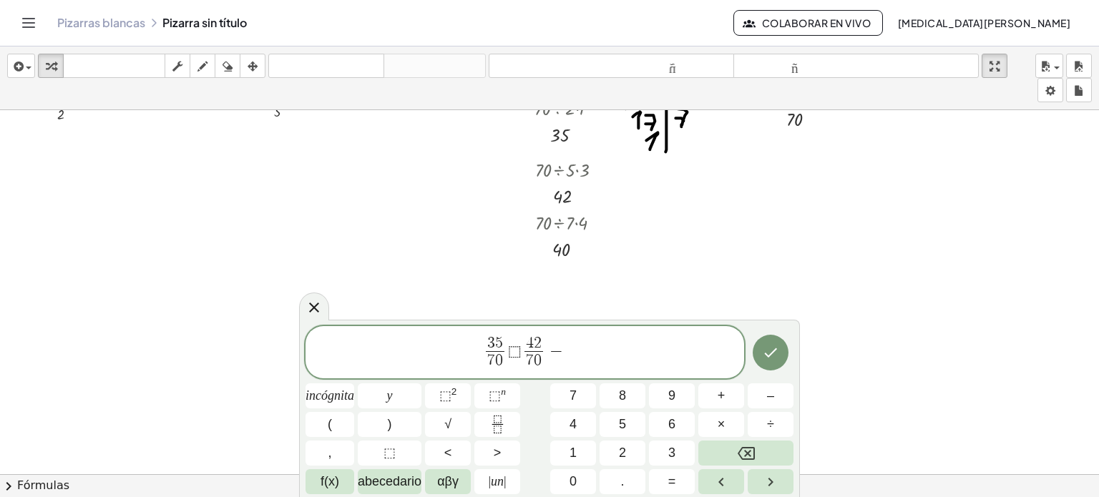
scroll to position [2727, 47]
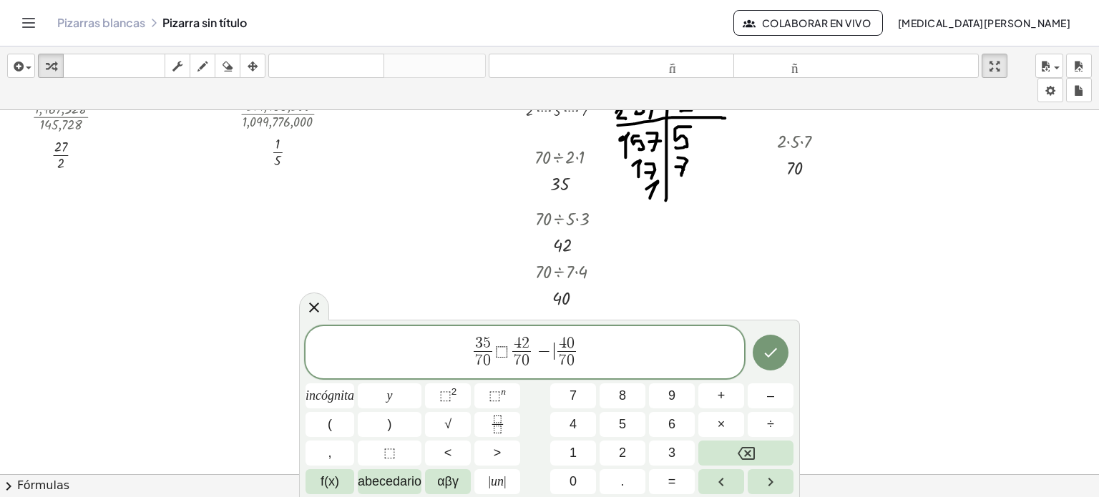
click at [547, 348] on span "−" at bounding box center [544, 351] width 21 height 17
click at [386, 463] on span "⬚" at bounding box center [389, 452] width 12 height 19
click at [772, 363] on button "Hecho" at bounding box center [770, 353] width 36 height 36
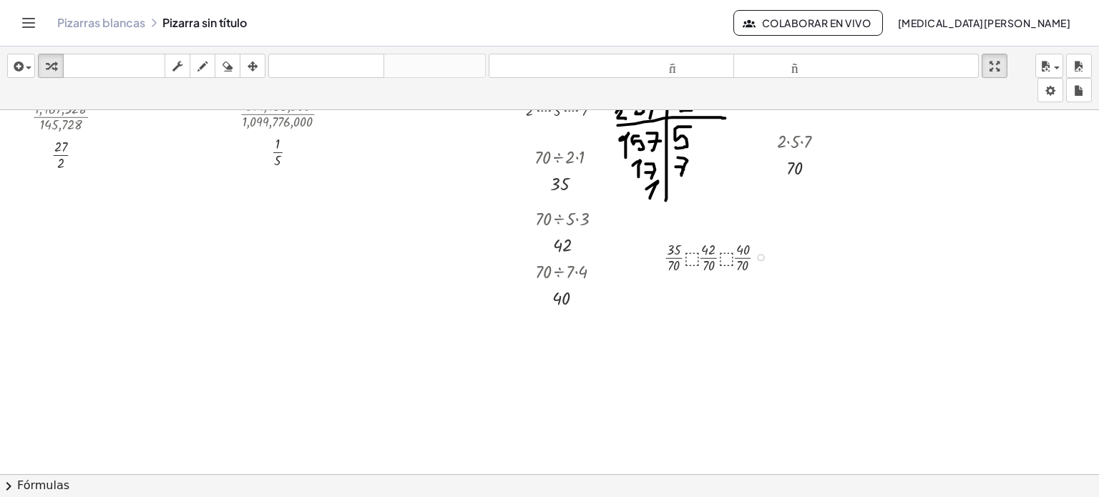
scroll to position [2694, 47]
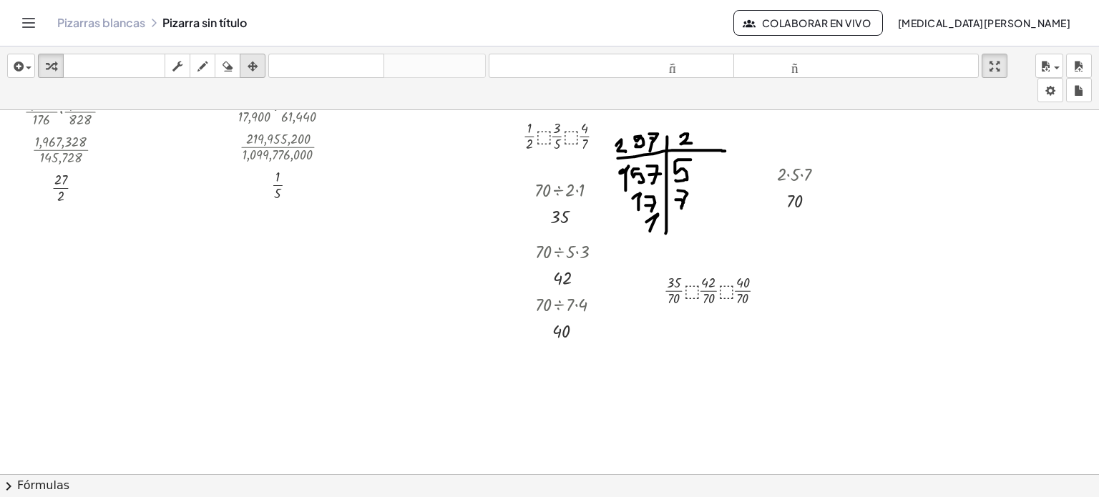
click at [252, 61] on icon "button" at bounding box center [252, 66] width 10 height 17
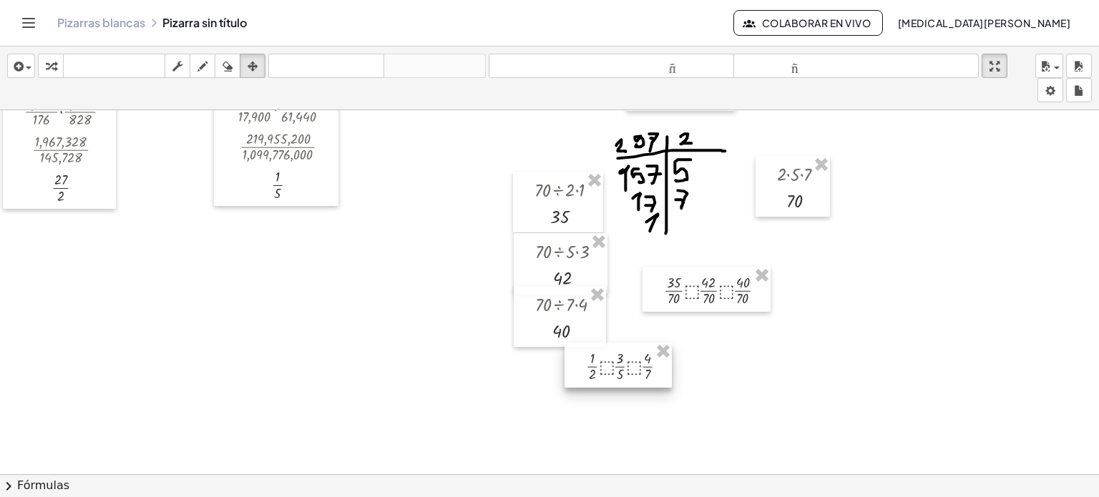
drag, startPoint x: 544, startPoint y: 129, endPoint x: 604, endPoint y: 350, distance: 229.0
click at [604, 350] on div at bounding box center [617, 365] width 107 height 45
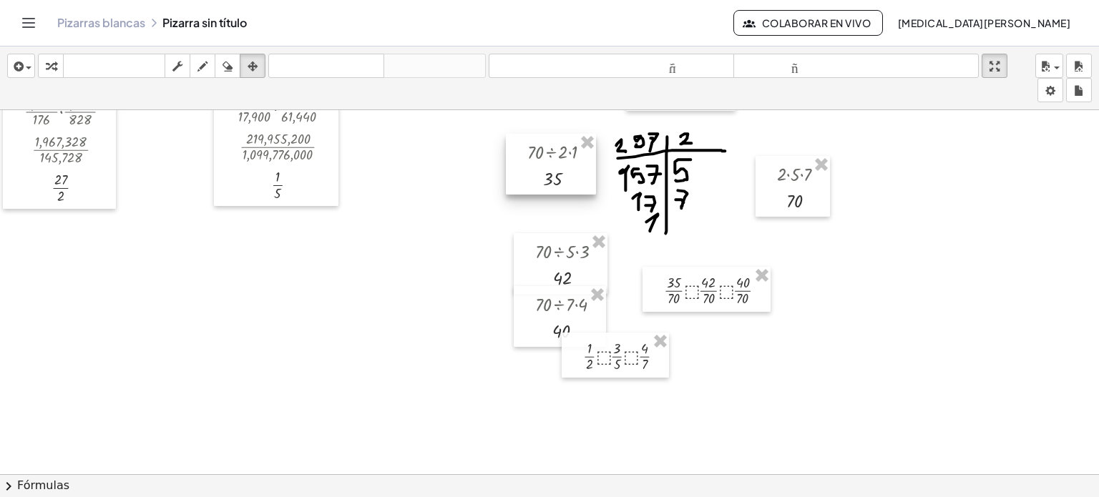
drag, startPoint x: 572, startPoint y: 208, endPoint x: 564, endPoint y: 170, distance: 38.7
click at [564, 170] on div at bounding box center [551, 164] width 90 height 61
drag, startPoint x: 546, startPoint y: 248, endPoint x: 536, endPoint y: 207, distance: 42.2
click at [536, 207] on div at bounding box center [551, 223] width 94 height 61
drag, startPoint x: 533, startPoint y: 285, endPoint x: 523, endPoint y: 247, distance: 39.9
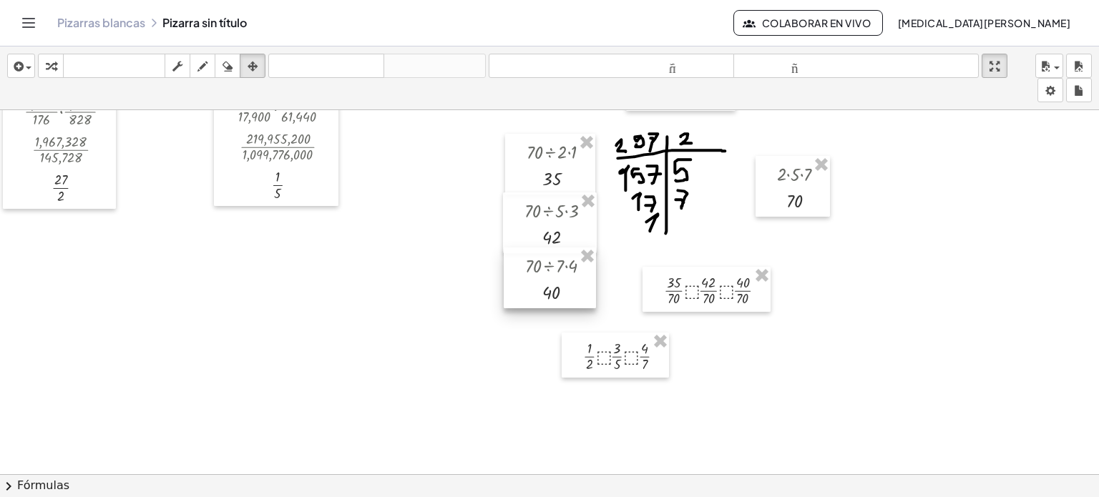
click at [523, 247] on div at bounding box center [550, 277] width 92 height 61
drag, startPoint x: 566, startPoint y: 332, endPoint x: 560, endPoint y: 283, distance: 49.8
click at [560, 284] on div at bounding box center [607, 306] width 107 height 45
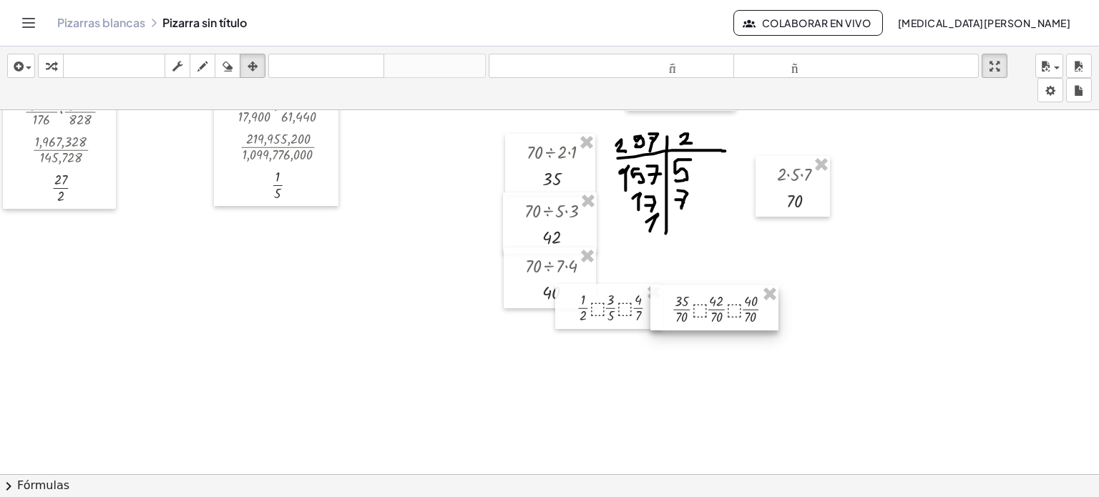
drag, startPoint x: 692, startPoint y: 281, endPoint x: 700, endPoint y: 300, distance: 20.2
click at [700, 300] on div at bounding box center [714, 307] width 128 height 45
click at [63, 70] on button "teclado teclado" at bounding box center [114, 66] width 102 height 24
click at [51, 69] on icon "button" at bounding box center [51, 66] width 10 height 17
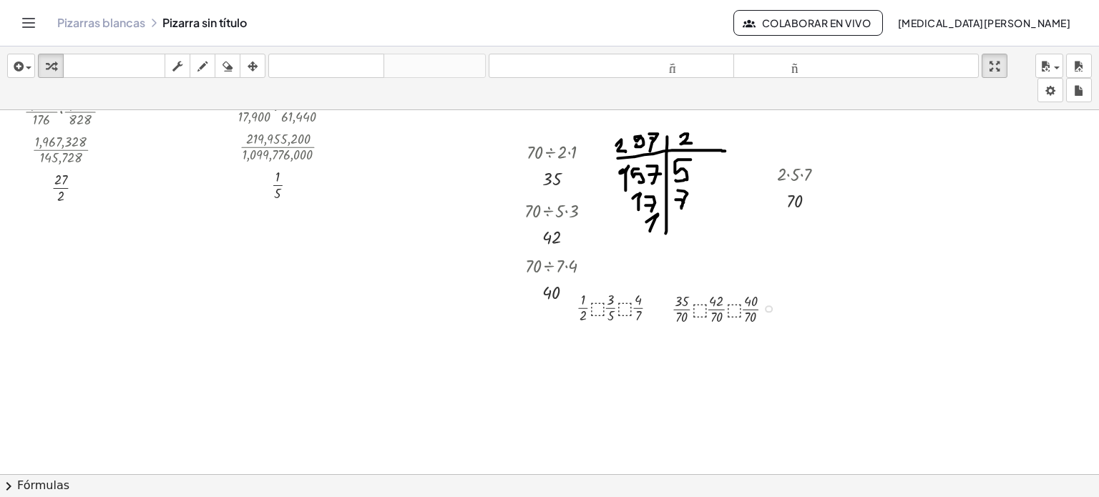
scroll to position [2695, 47]
click at [767, 302] on div at bounding box center [727, 307] width 127 height 38
click at [775, 299] on div at bounding box center [727, 307] width 127 height 38
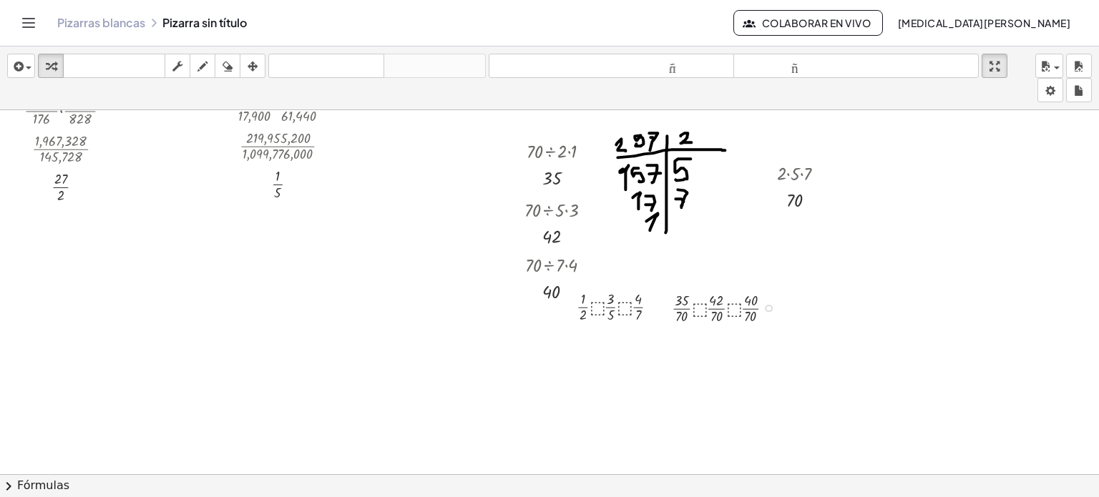
click at [725, 298] on div at bounding box center [727, 307] width 127 height 38
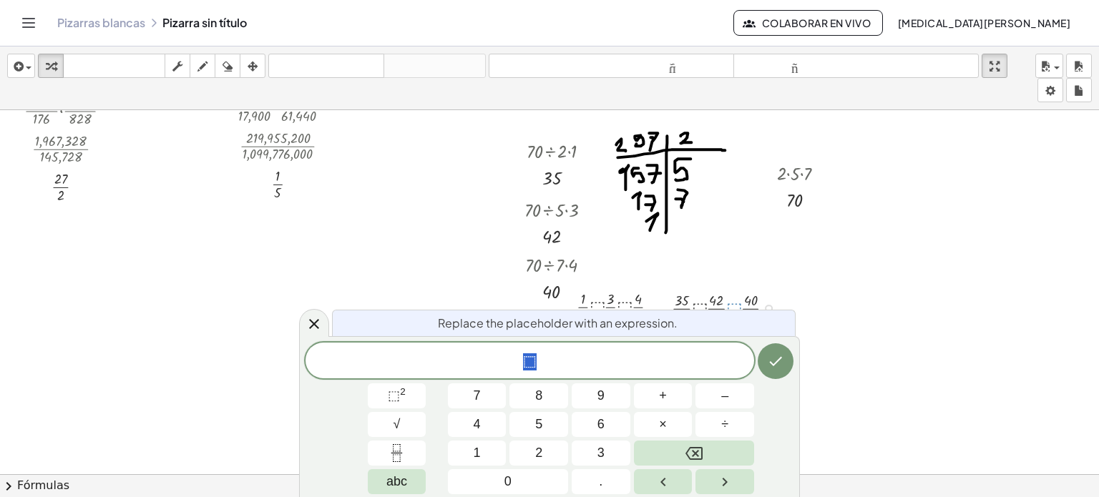
click at [744, 285] on div "· · 35 · 70 · ⬚ · · 42 · 70 · ⬚ · · 40 · 70" at bounding box center [714, 307] width 128 height 45
click at [738, 299] on div at bounding box center [727, 307] width 127 height 38
click at [316, 319] on icon at bounding box center [313, 323] width 17 height 17
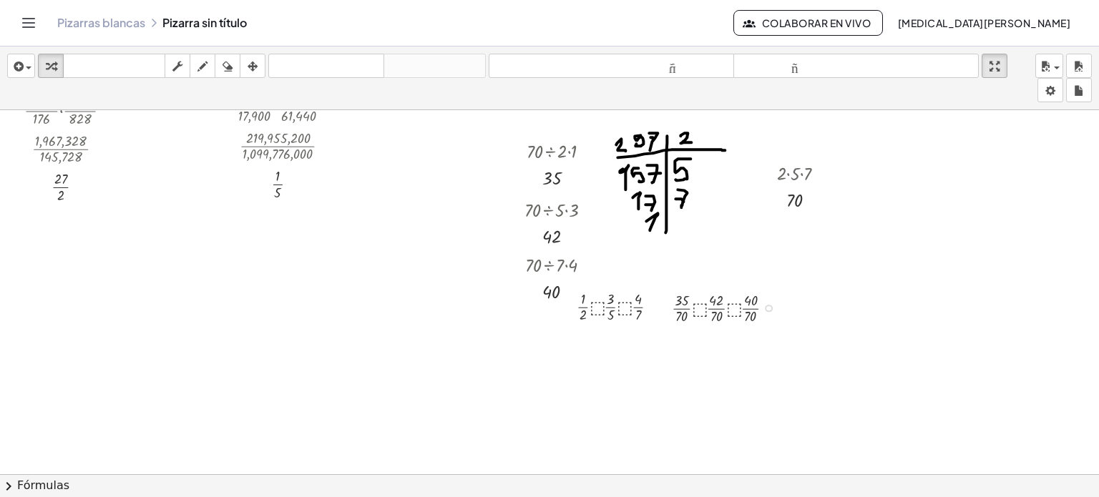
click at [747, 310] on div at bounding box center [727, 307] width 127 height 38
click at [747, 310] on div at bounding box center [728, 307] width 121 height 38
click at [297, 69] on font "deshacer" at bounding box center [326, 66] width 109 height 14
click at [363, 68] on font "deshacer" at bounding box center [326, 66] width 109 height 14
click at [772, 294] on div at bounding box center [727, 307] width 127 height 38
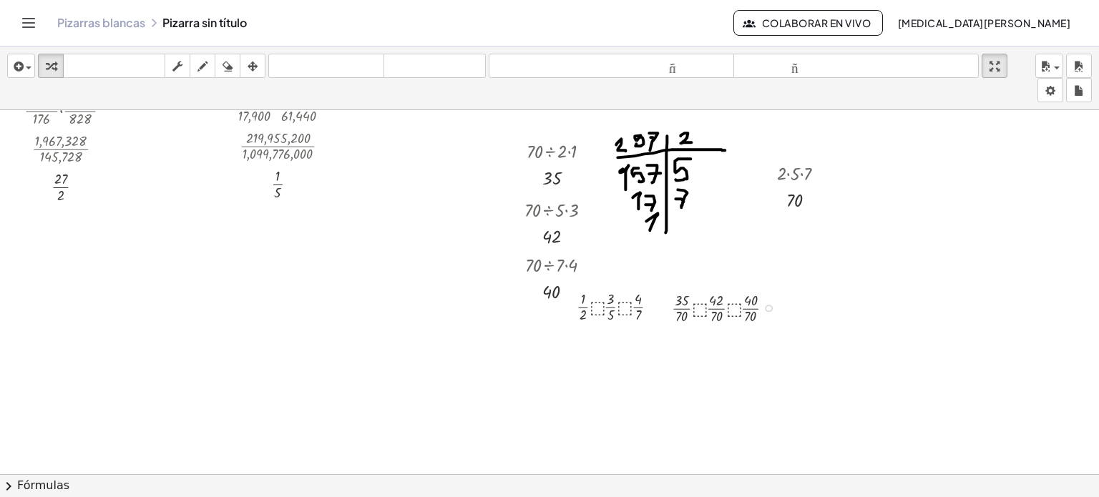
click at [772, 294] on div at bounding box center [727, 307] width 127 height 38
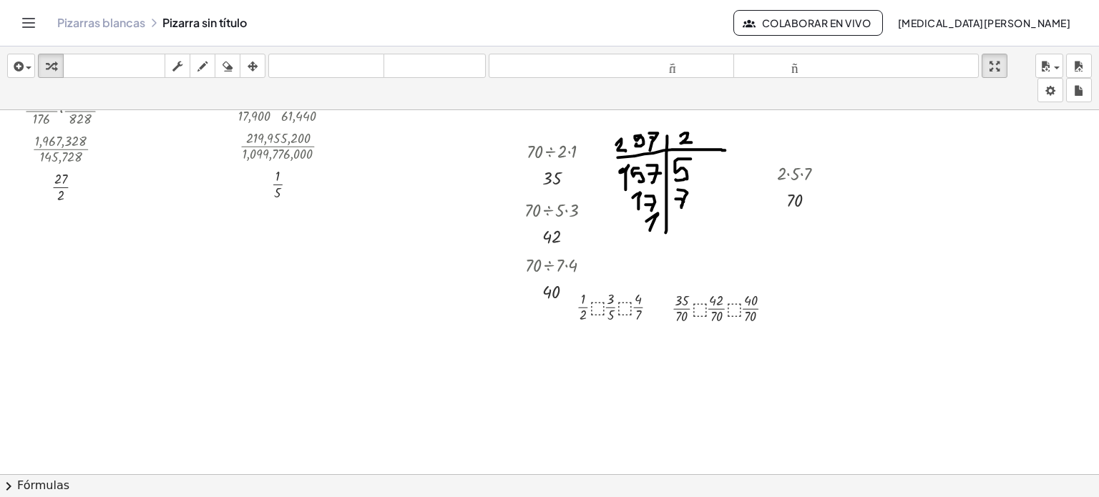
click at [203, 58] on icon "button" at bounding box center [202, 66] width 10 height 17
drag, startPoint x: 669, startPoint y: 291, endPoint x: 674, endPoint y: 297, distance: 7.6
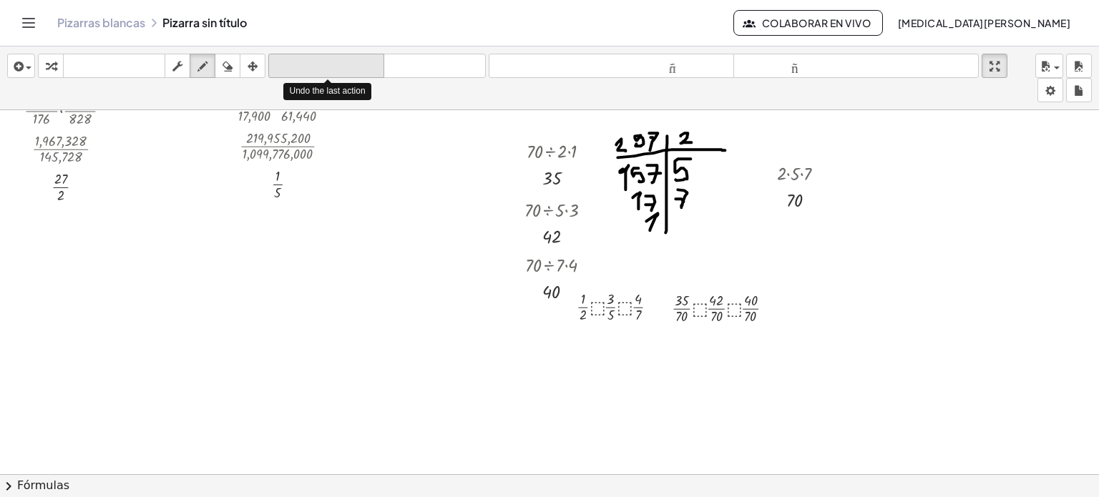
click at [323, 60] on font "deshacer" at bounding box center [326, 66] width 109 height 14
drag, startPoint x: 568, startPoint y: 285, endPoint x: 576, endPoint y: 274, distance: 14.3
click at [331, 62] on font "deshacer" at bounding box center [326, 66] width 109 height 14
drag, startPoint x: 567, startPoint y: 333, endPoint x: 575, endPoint y: 340, distance: 11.1
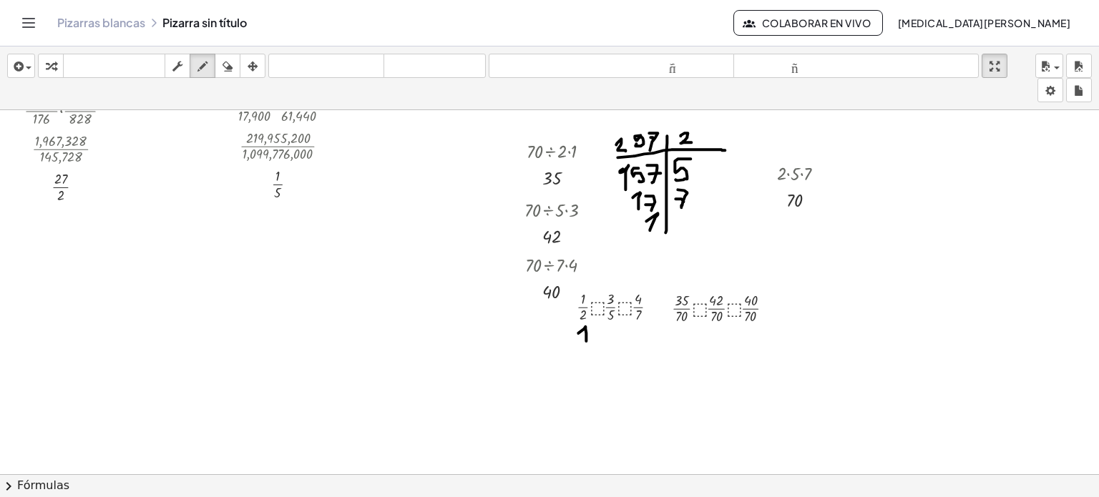
drag, startPoint x: 622, startPoint y: 325, endPoint x: 634, endPoint y: 337, distance: 16.7
drag, startPoint x: 594, startPoint y: 325, endPoint x: 597, endPoint y: 340, distance: 15.2
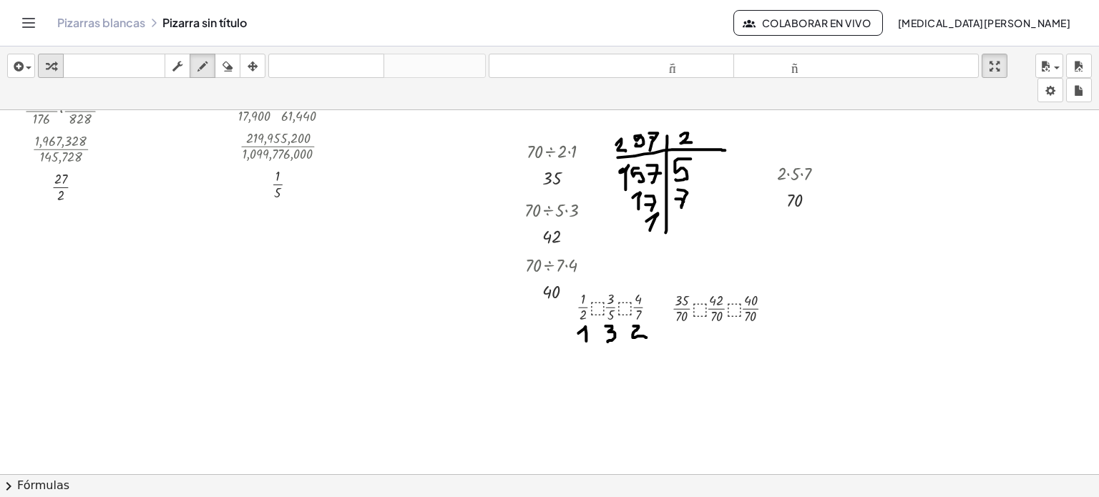
click at [59, 64] on div "button" at bounding box center [50, 65] width 19 height 17
click at [247, 62] on div "button" at bounding box center [252, 65] width 19 height 17
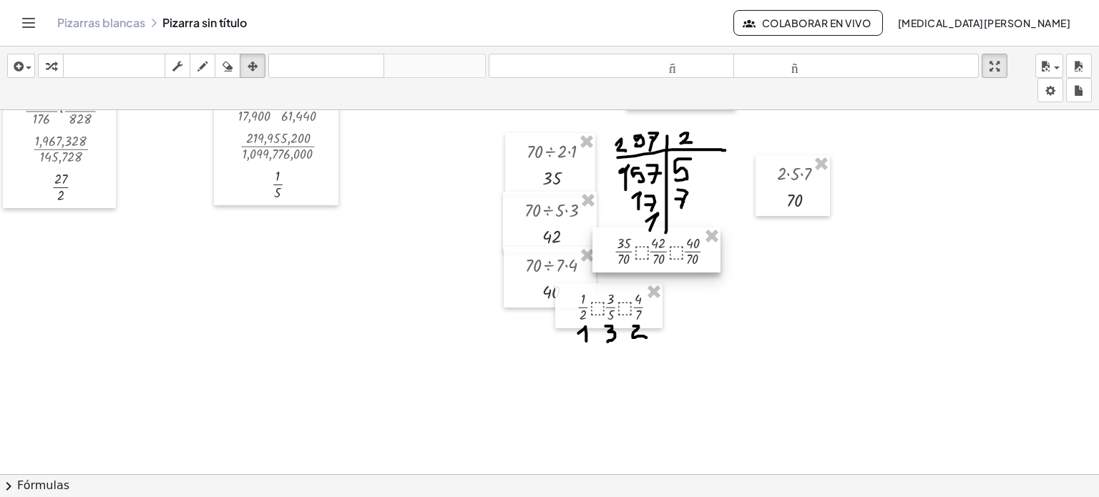
drag, startPoint x: 667, startPoint y: 318, endPoint x: 609, endPoint y: 261, distance: 80.9
click at [609, 261] on div at bounding box center [656, 249] width 128 height 45
drag, startPoint x: 756, startPoint y: 167, endPoint x: 715, endPoint y: 162, distance: 41.1
click at [715, 162] on div at bounding box center [752, 180] width 74 height 61
click at [54, 57] on div "button" at bounding box center [50, 65] width 19 height 17
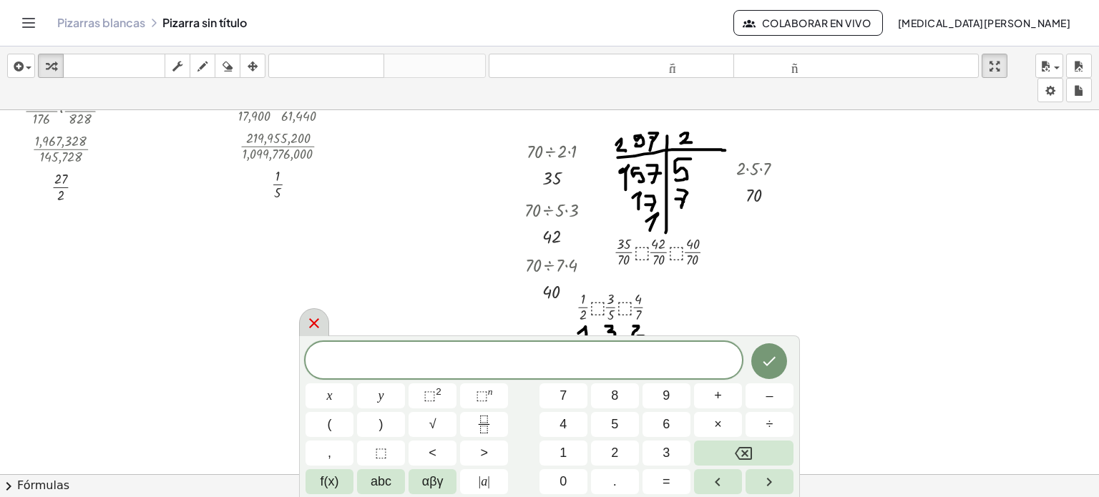
click at [319, 317] on icon at bounding box center [313, 323] width 17 height 17
